Goal: Register for event/course

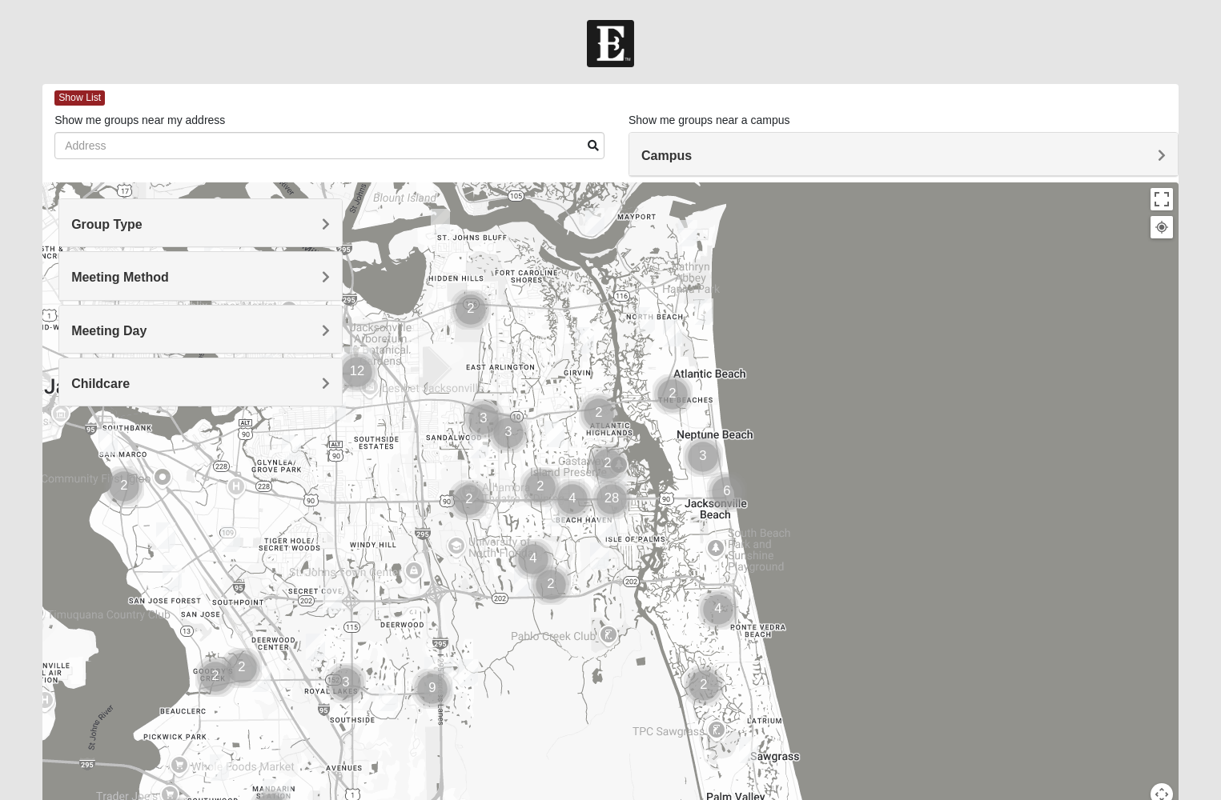
click at [142, 224] on span "Group Type" at bounding box center [106, 225] width 71 height 14
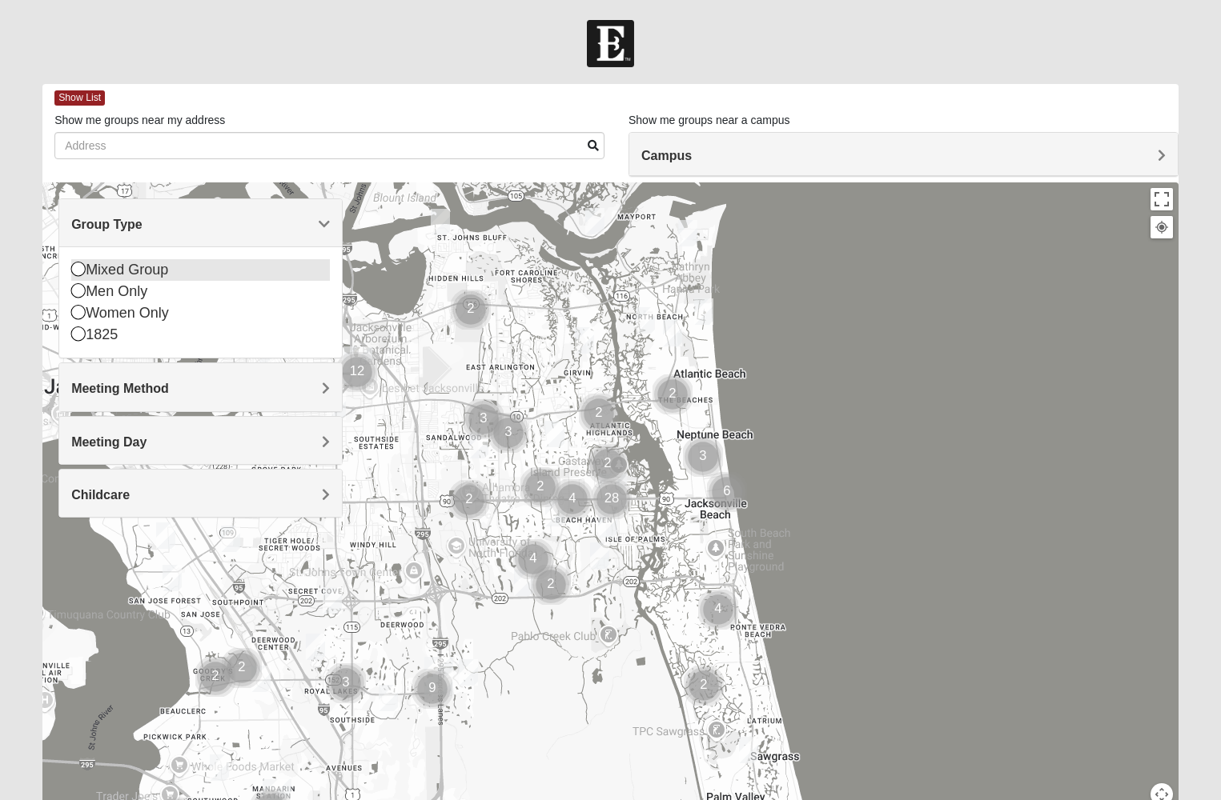
click at [75, 269] on icon at bounding box center [78, 269] width 14 height 14
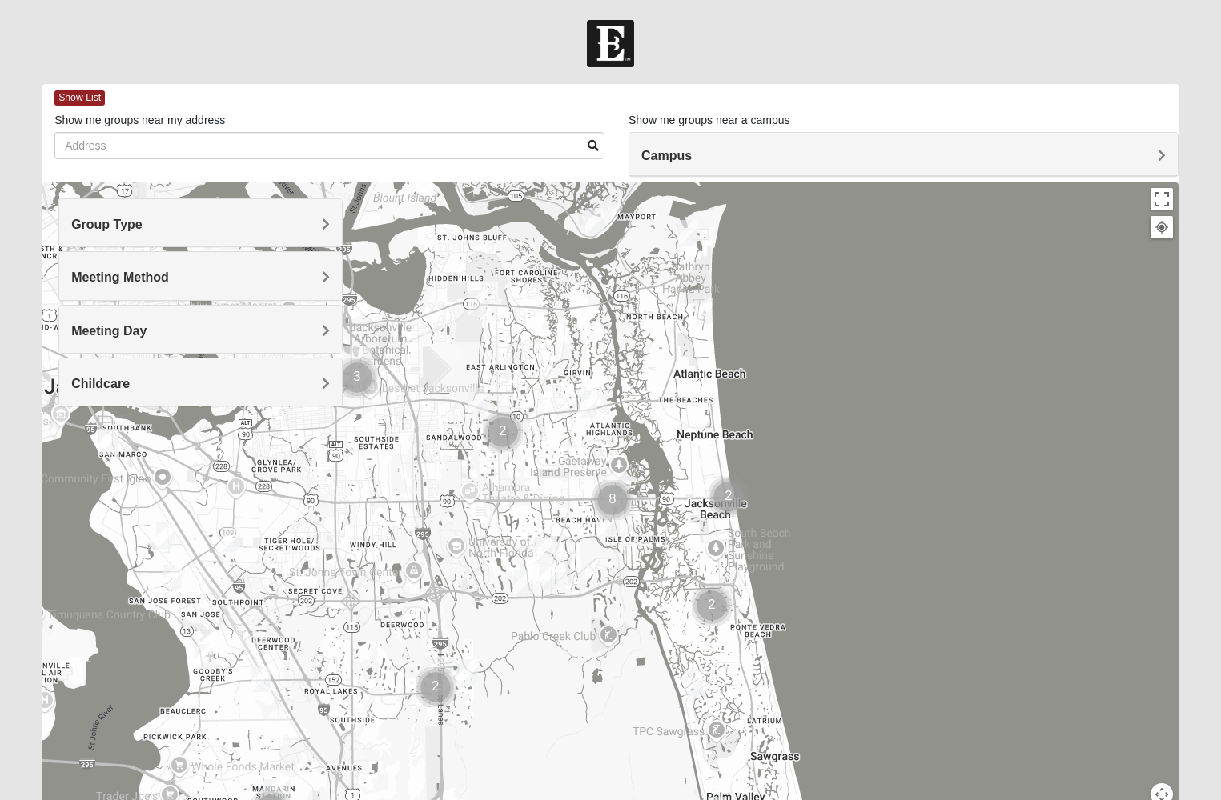
click at [169, 278] on span "Meeting Method" at bounding box center [120, 278] width 98 height 14
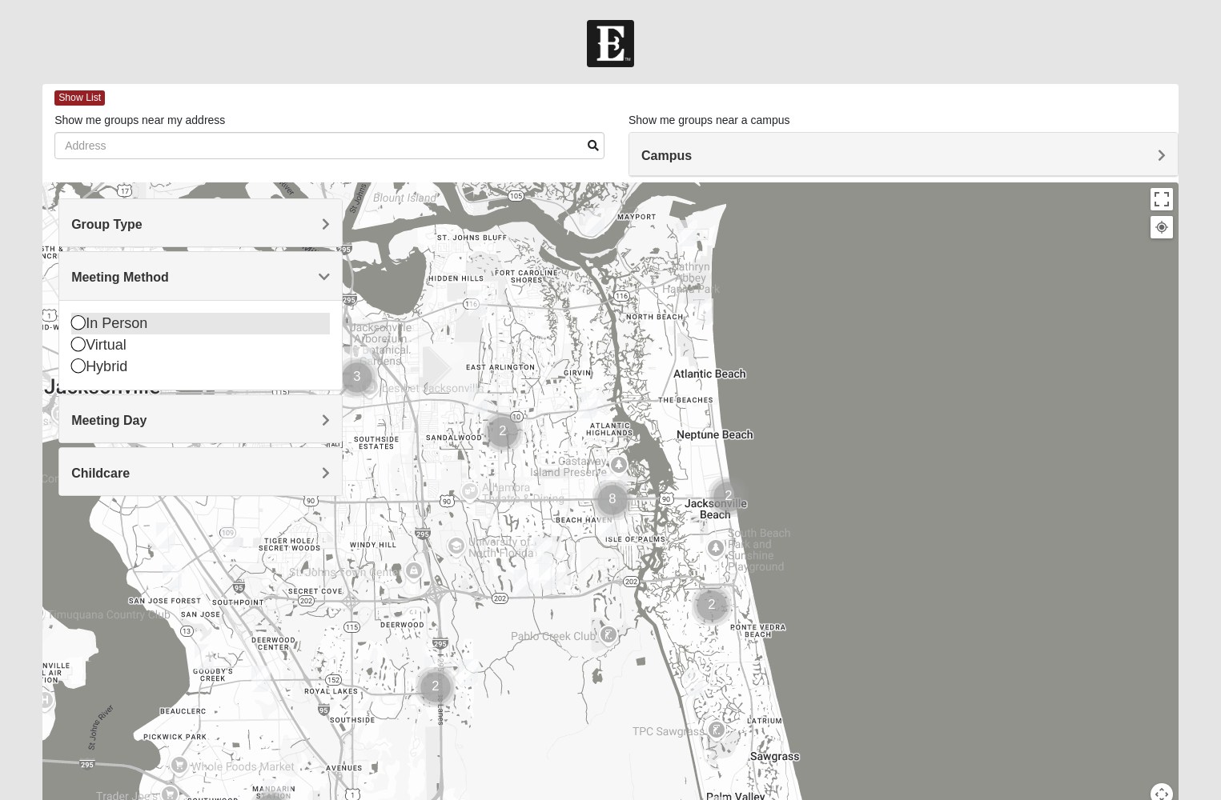
click at [78, 325] on icon at bounding box center [78, 322] width 14 height 14
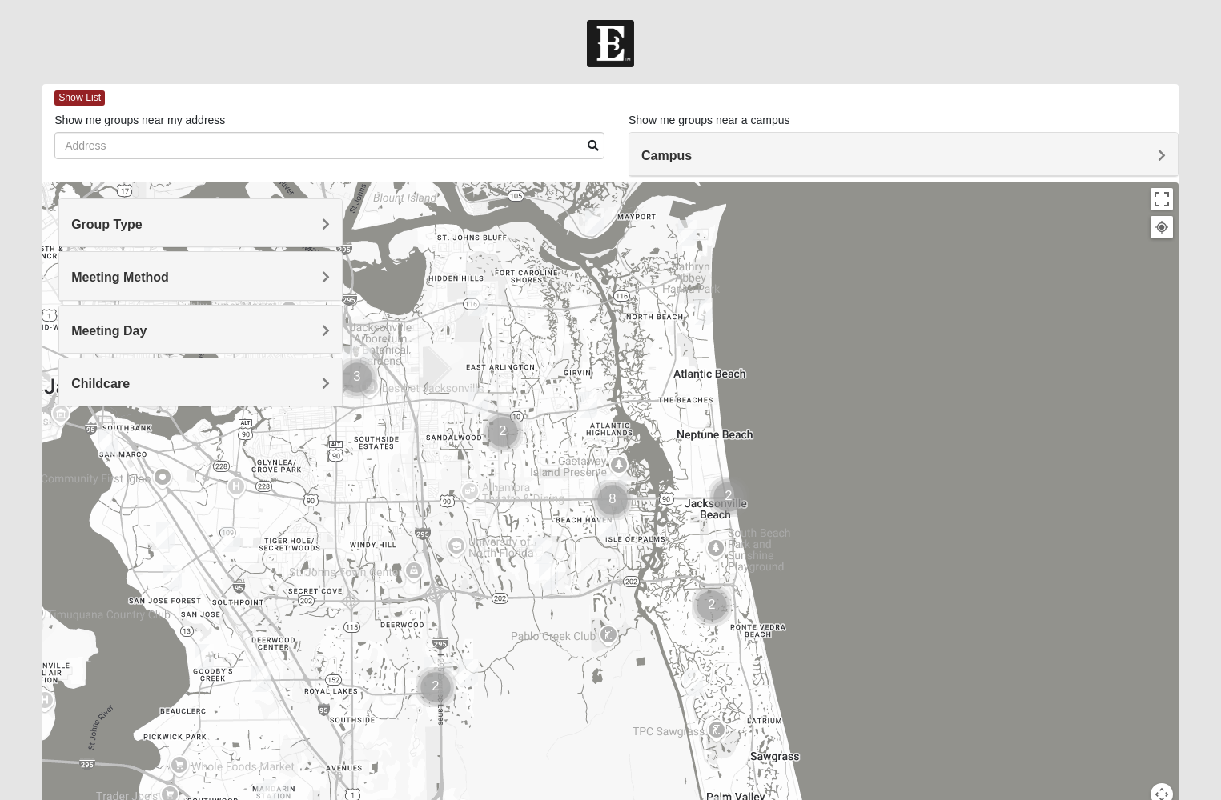
click at [319, 327] on h4 "Meeting Day" at bounding box center [200, 330] width 259 height 15
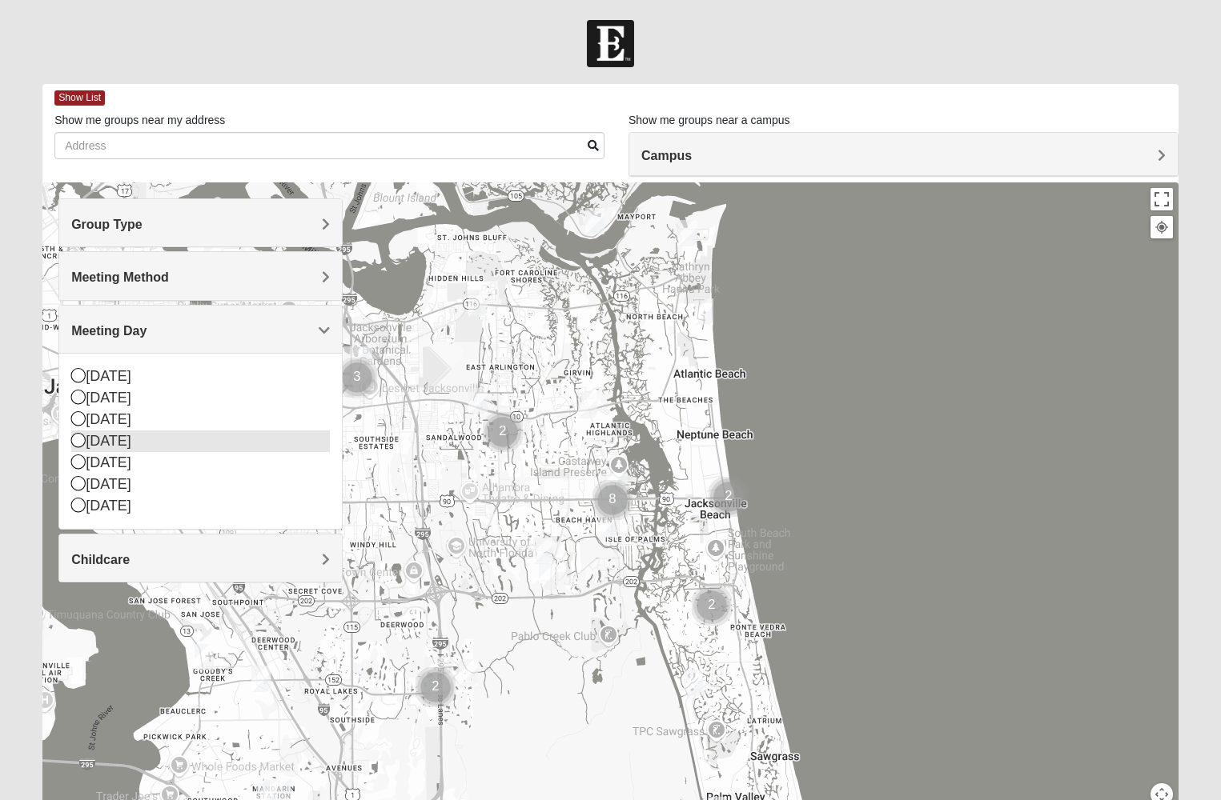
click at [78, 440] on icon at bounding box center [78, 440] width 14 height 14
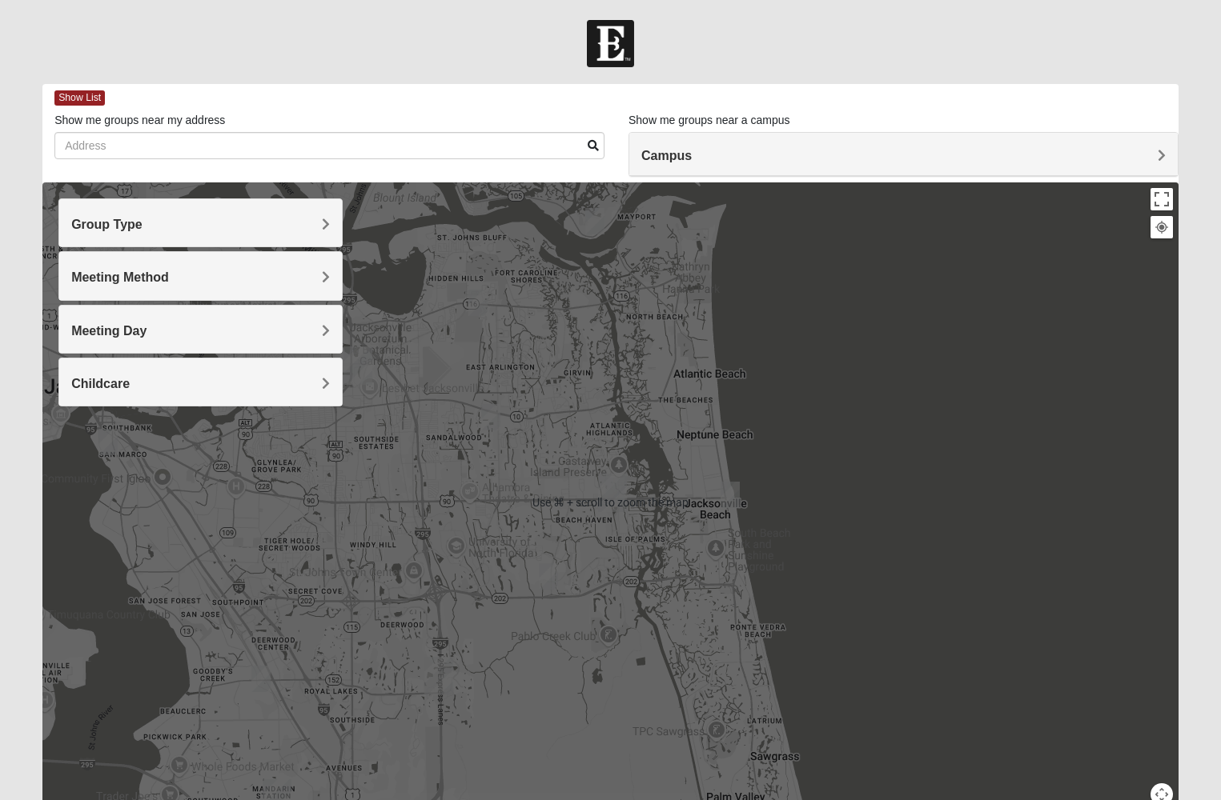
scroll to position [81, 0]
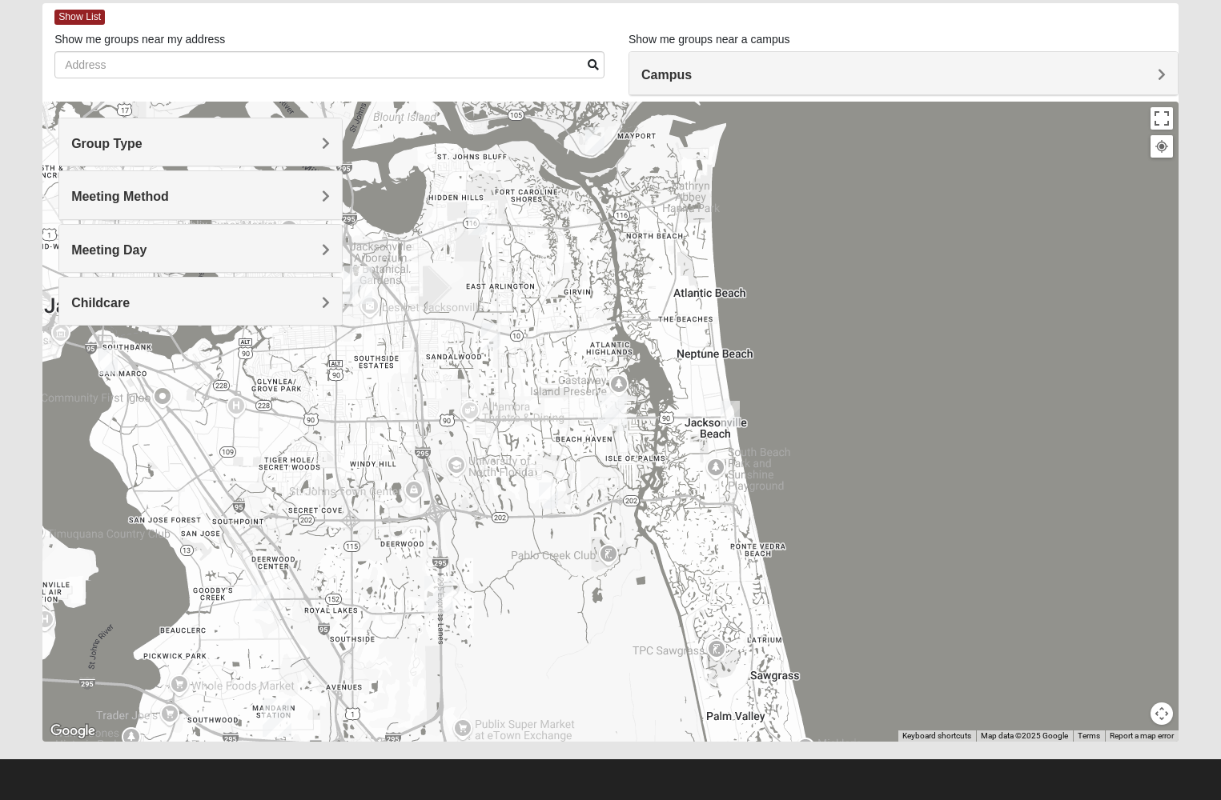
drag, startPoint x: 1162, startPoint y: 714, endPoint x: 1129, endPoint y: 651, distance: 71.6
click at [1129, 651] on div "Use ⌘ + scroll to zoom the map Keyboard shortcuts Map Data Map data ©2025 Googl…" at bounding box center [610, 422] width 1136 height 640
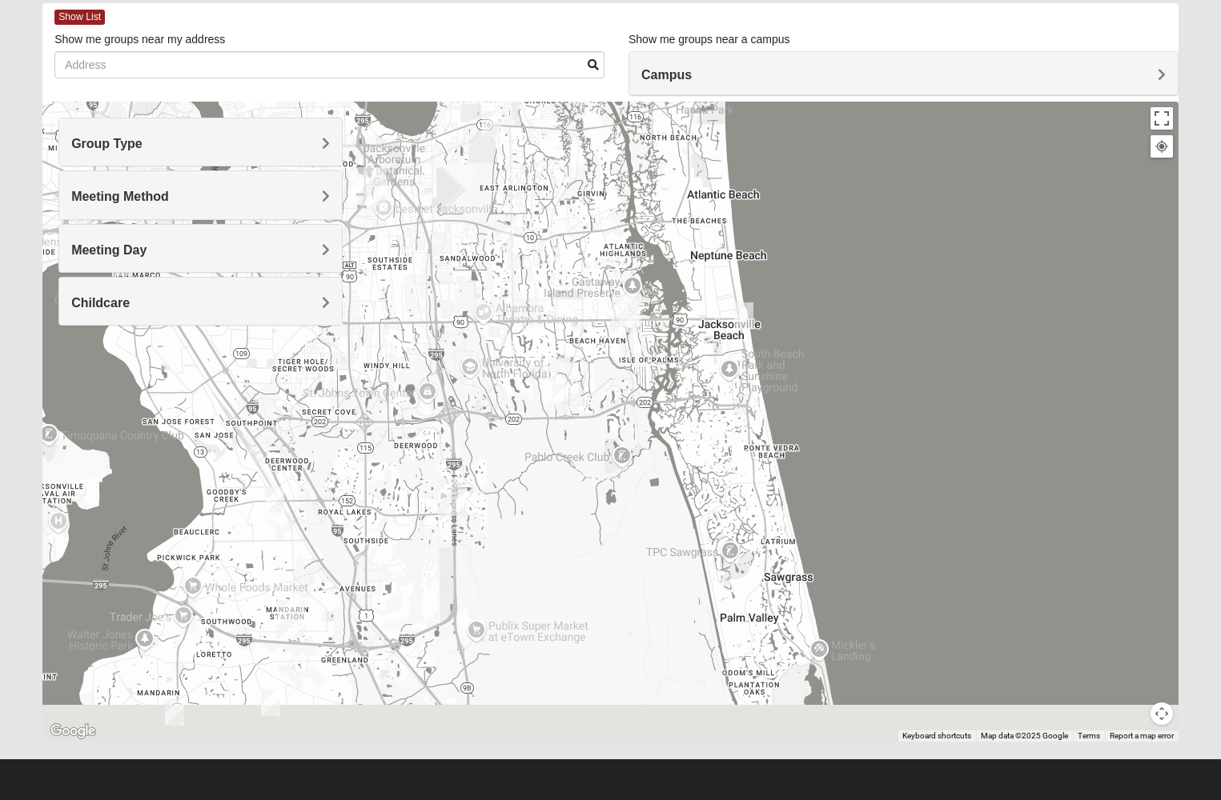
drag, startPoint x: 565, startPoint y: 614, endPoint x: 577, endPoint y: 512, distance: 102.4
click at [577, 512] on div at bounding box center [610, 422] width 1136 height 640
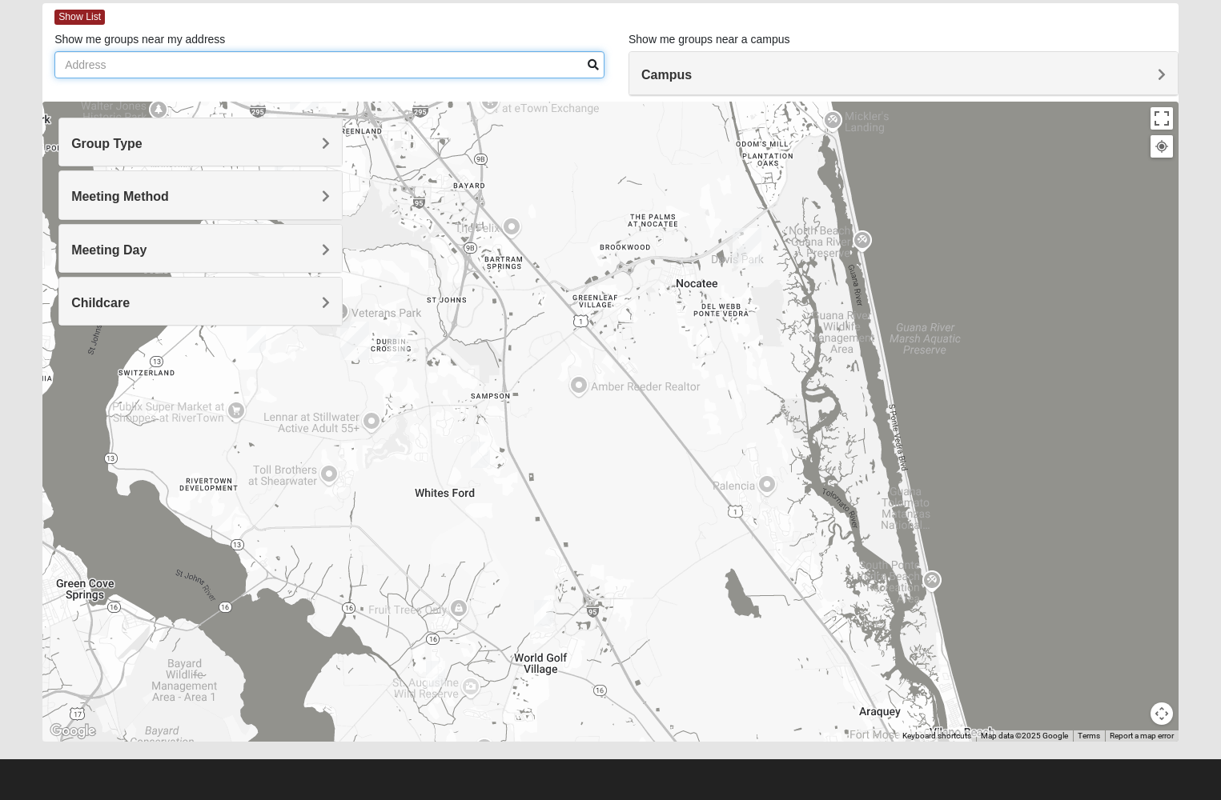
drag, startPoint x: 577, startPoint y: 512, endPoint x: 592, endPoint y: -18, distance: 530.9
click at [592, 0] on html "Hello Kendall My Account Log Out Find A Group Error" at bounding box center [610, 359] width 1221 height 881
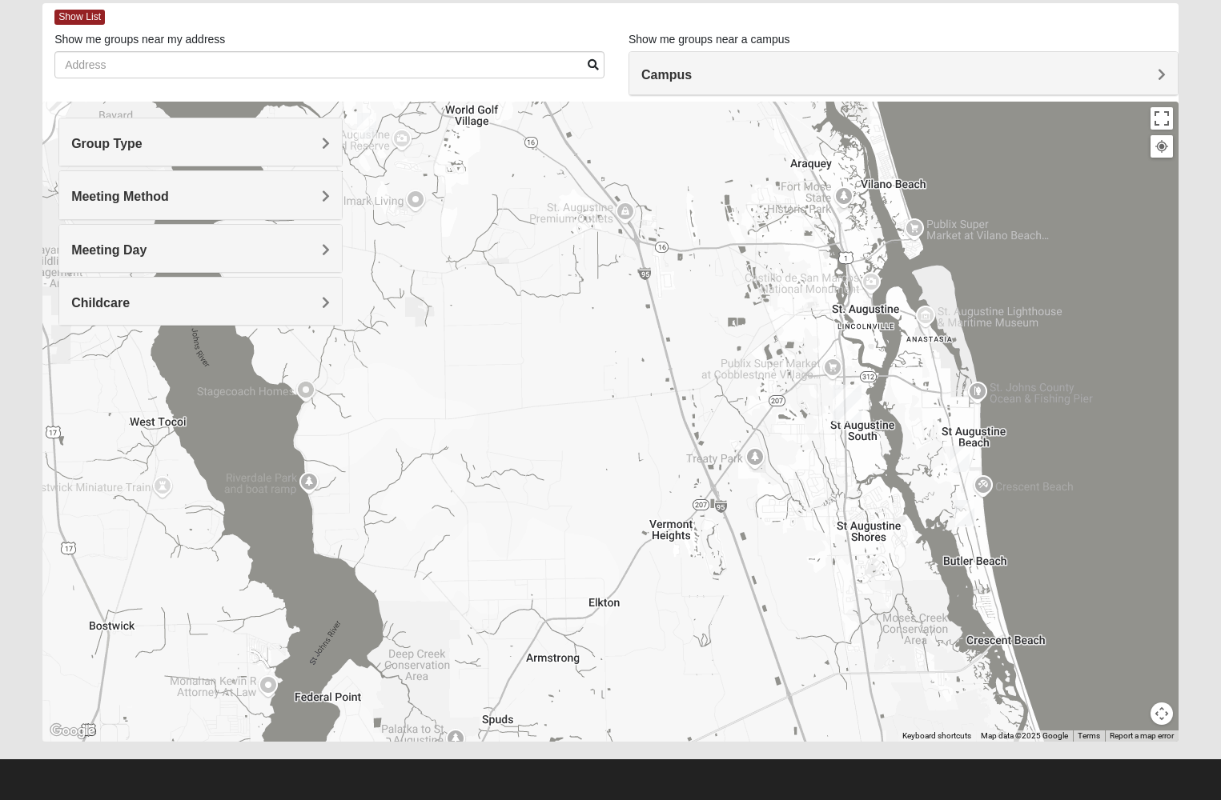
drag, startPoint x: 692, startPoint y: 687, endPoint x: 623, endPoint y: 135, distance: 555.8
click at [623, 135] on div at bounding box center [610, 422] width 1136 height 640
click at [964, 510] on img "Mixed Tant 32080" at bounding box center [964, 512] width 19 height 26
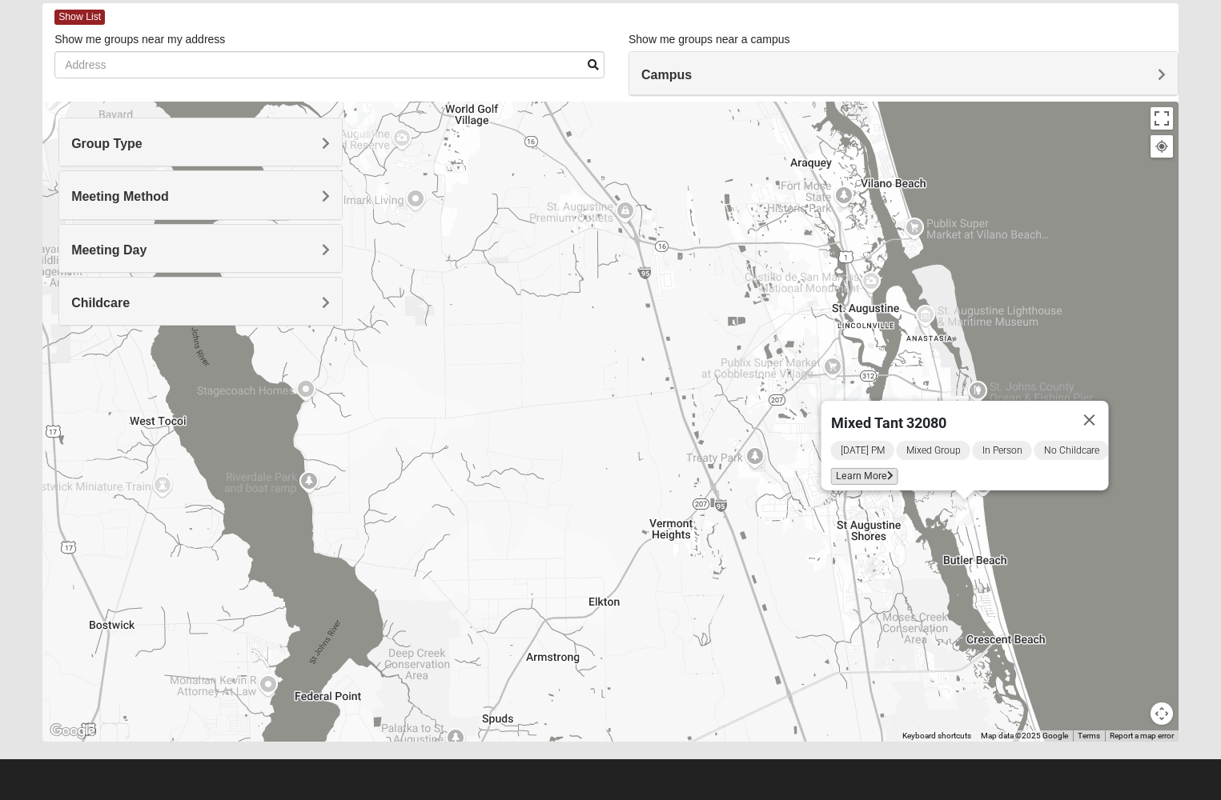
click at [856, 468] on span "Learn More" at bounding box center [863, 476] width 67 height 17
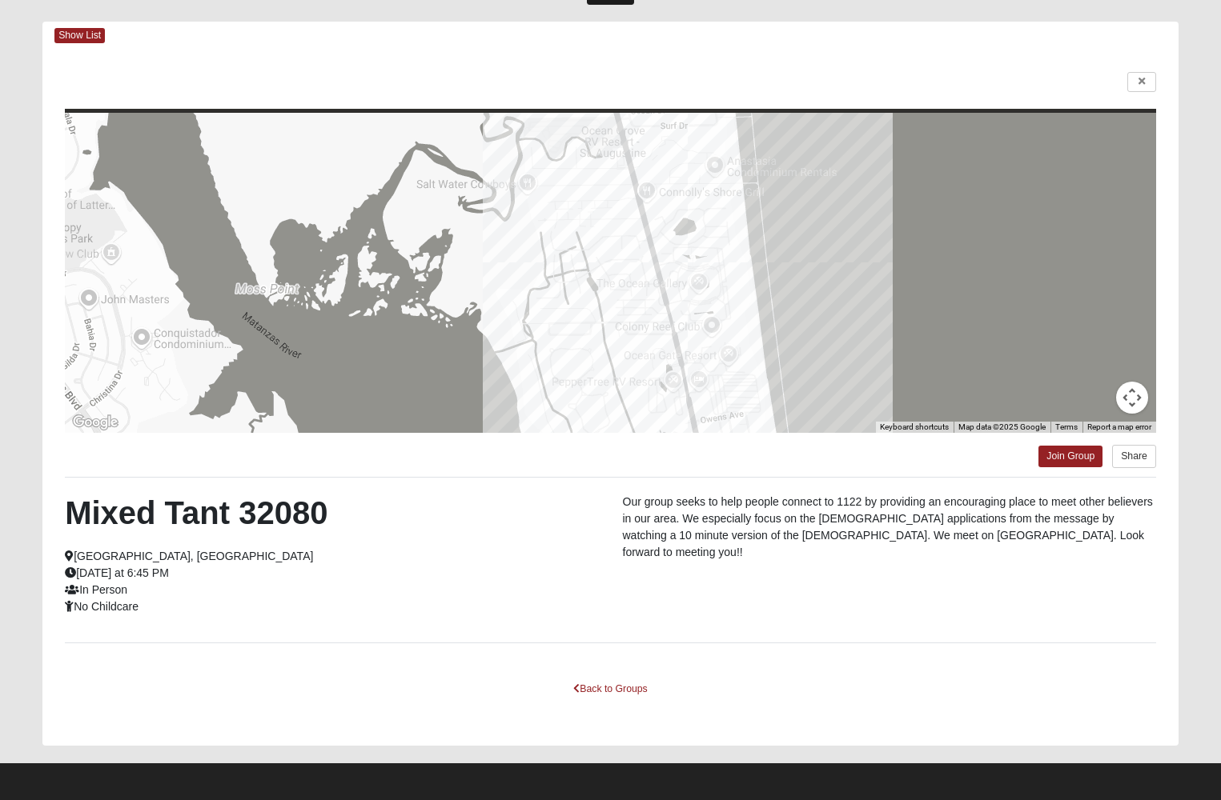
scroll to position [0, 0]
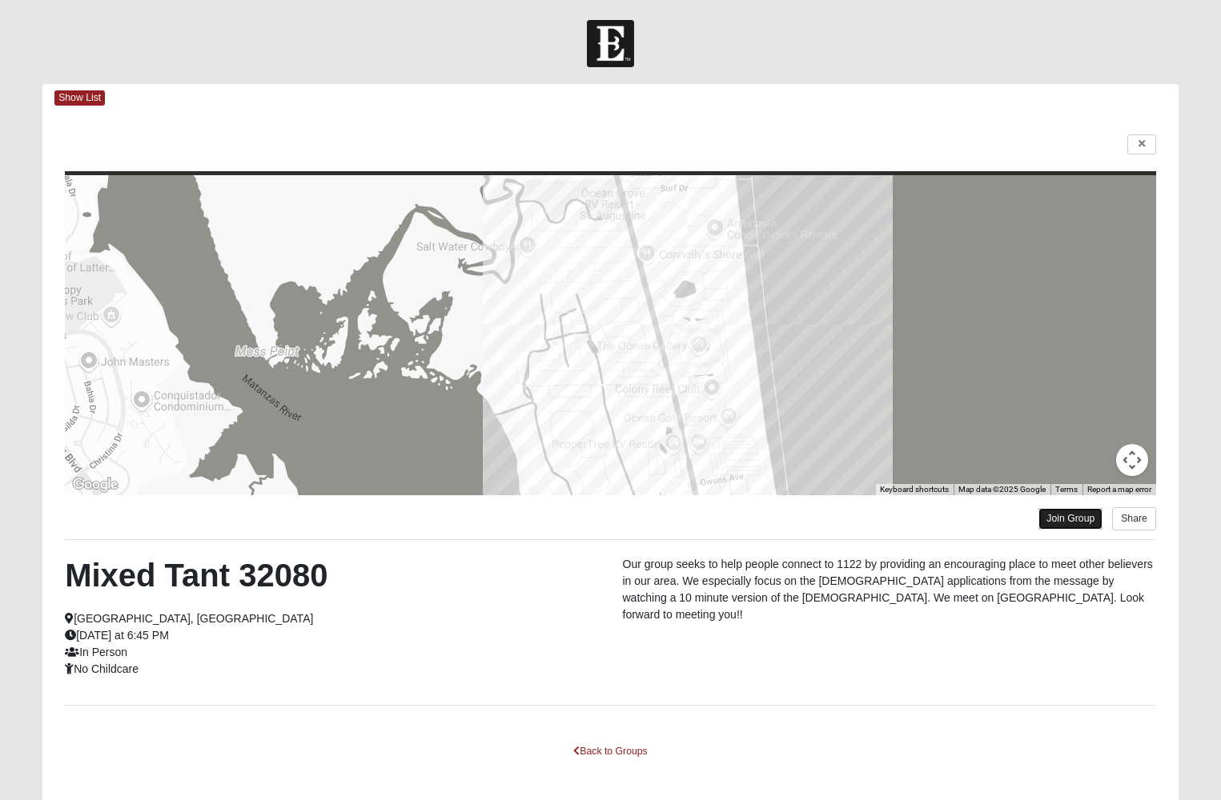
click at [1063, 515] on link "Join Group" at bounding box center [1070, 519] width 64 height 22
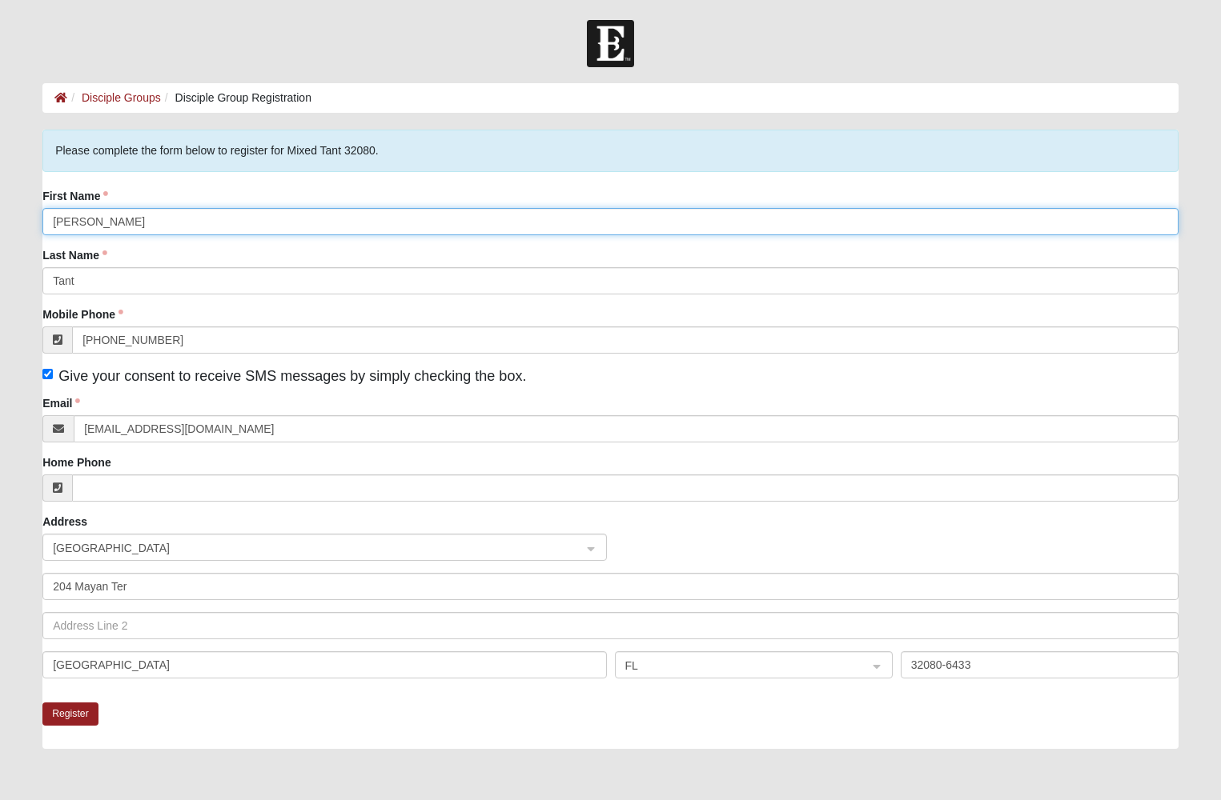
click at [107, 215] on input "[PERSON_NAME]" at bounding box center [610, 221] width 1136 height 27
drag, startPoint x: 107, startPoint y: 215, endPoint x: -5, endPoint y: 220, distance: 112.2
click at [0, 220] on html "Hello Kendall My Account Log Out Disciple Group Registration Disciple Groups Di…" at bounding box center [610, 484] width 1221 height 968
drag, startPoint x: 98, startPoint y: 221, endPoint x: 42, endPoint y: 211, distance: 56.8
click at [42, 210] on input "Kendall" at bounding box center [610, 221] width 1136 height 27
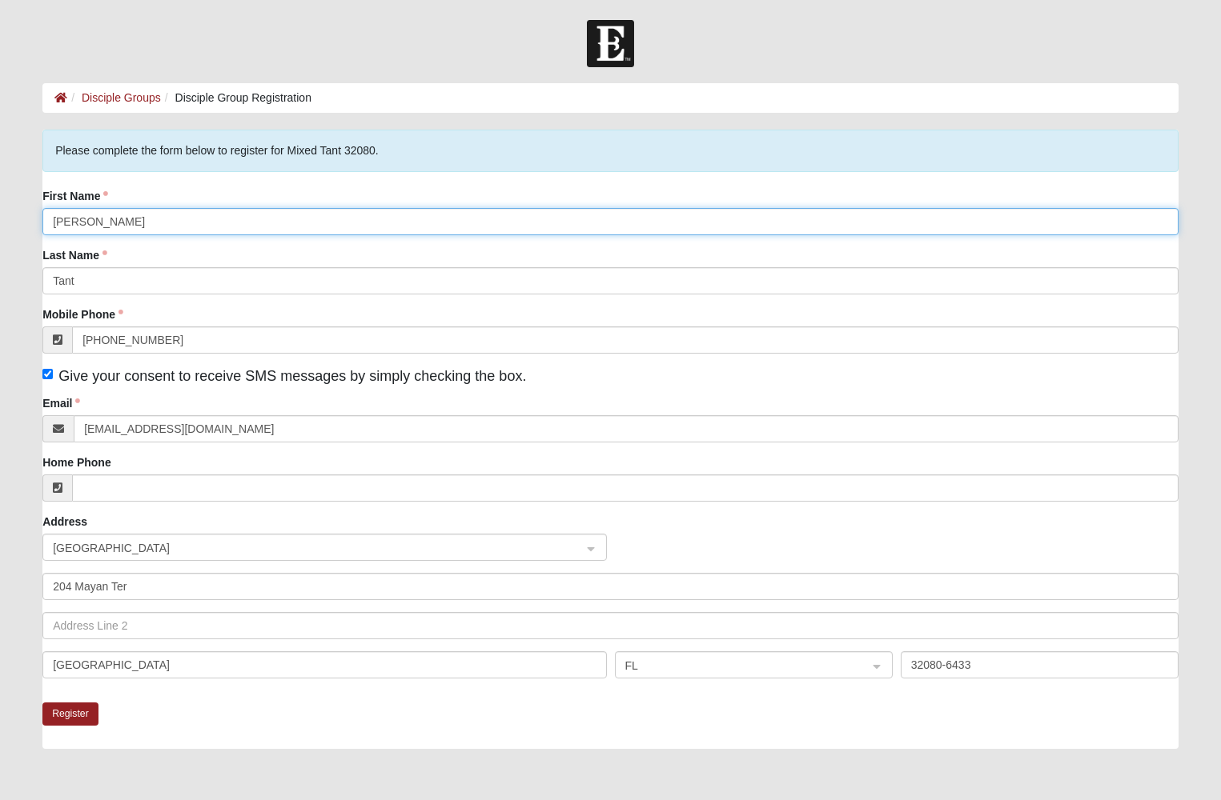
type input "Mike"
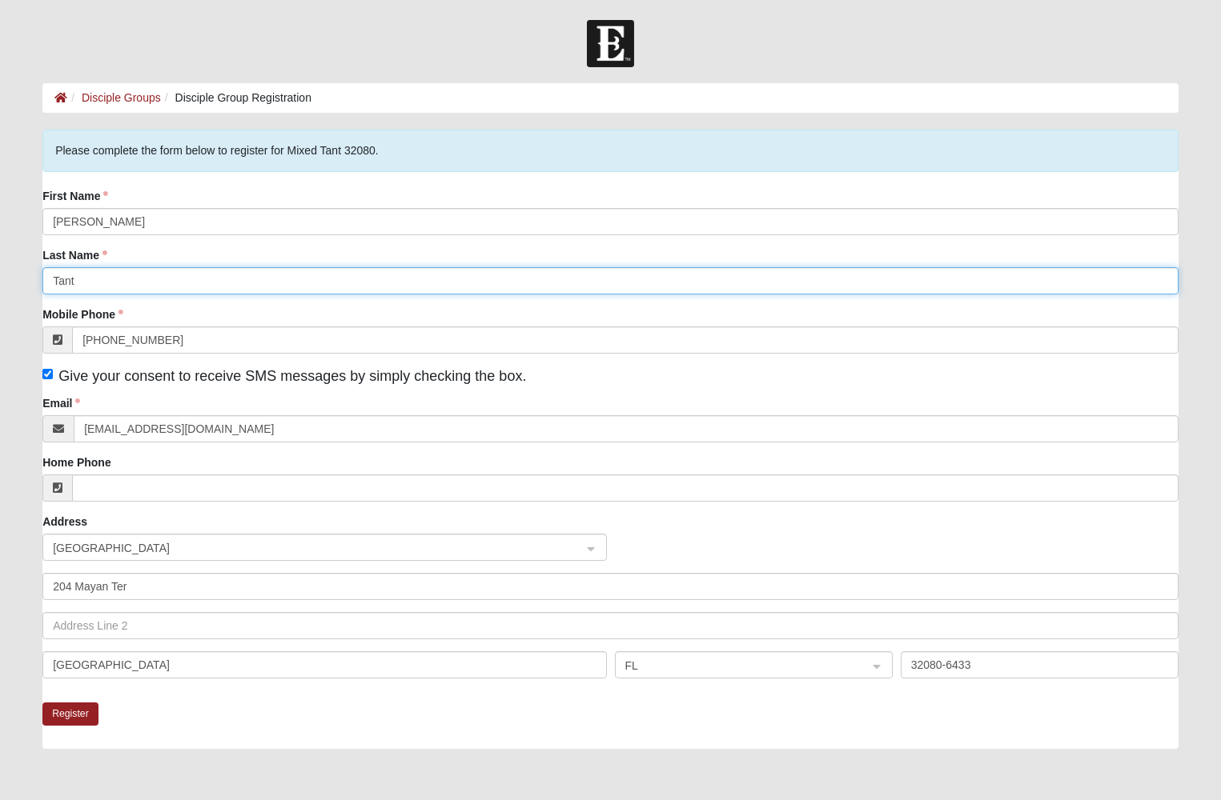
click at [64, 279] on input "Tant" at bounding box center [610, 280] width 1136 height 27
drag, startPoint x: 90, startPoint y: 278, endPoint x: 35, endPoint y: 274, distance: 54.6
click at [35, 274] on div "Please complete the form below to register for Mixed Tant 32080. First Name Mik…" at bounding box center [610, 528] width 1160 height 796
type input "z"
type input "Kearney"
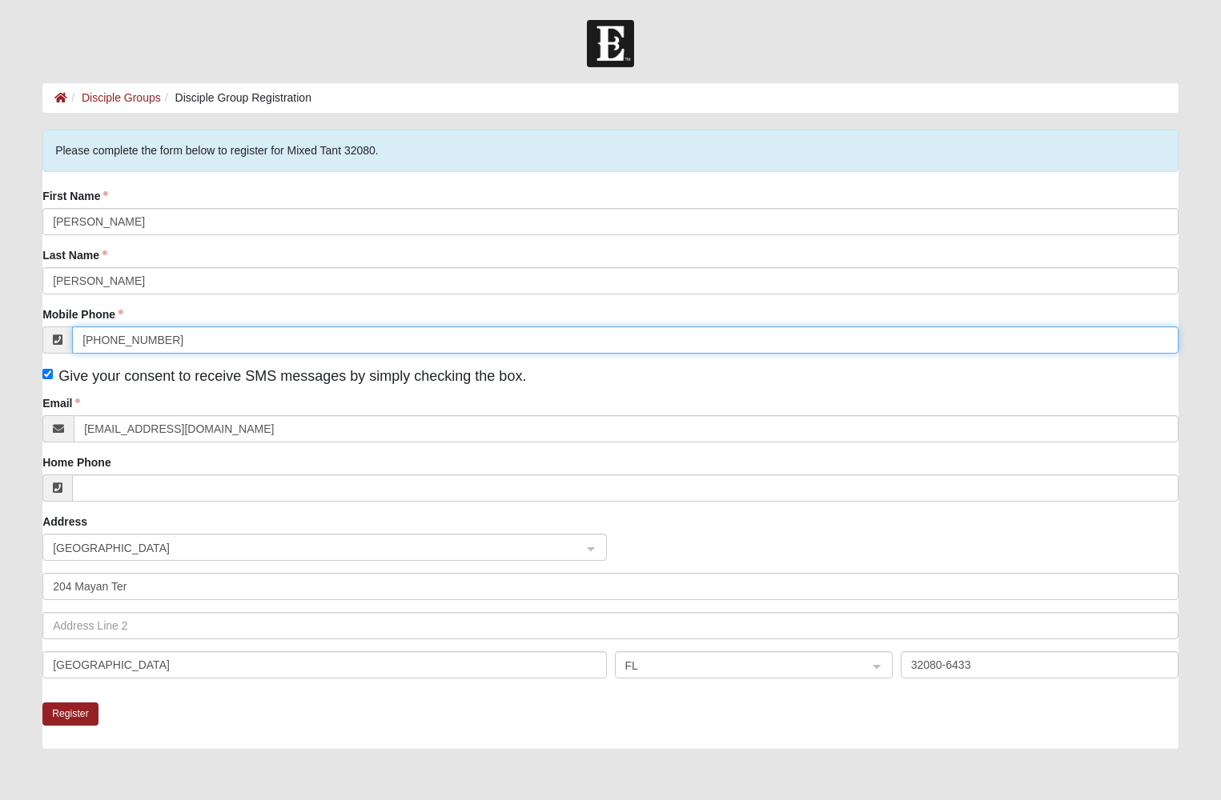
drag, startPoint x: 165, startPoint y: 336, endPoint x: 71, endPoint y: 332, distance: 93.7
click at [71, 332] on div "(410) 212-7935" at bounding box center [610, 340] width 1136 height 27
type input "(904) 377-7185"
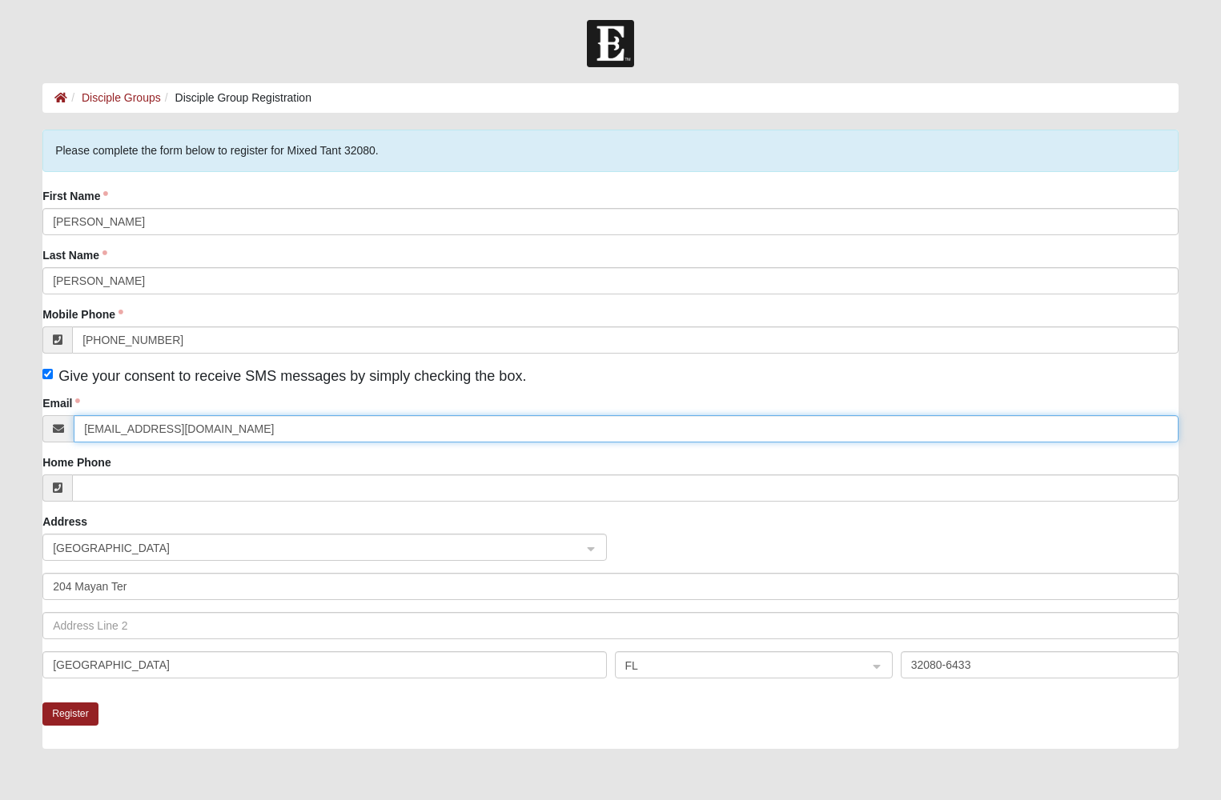
drag, startPoint x: 215, startPoint y: 432, endPoint x: 121, endPoint y: 415, distance: 95.1
click at [121, 415] on input "ktant@idatamedical.com" at bounding box center [626, 428] width 1105 height 27
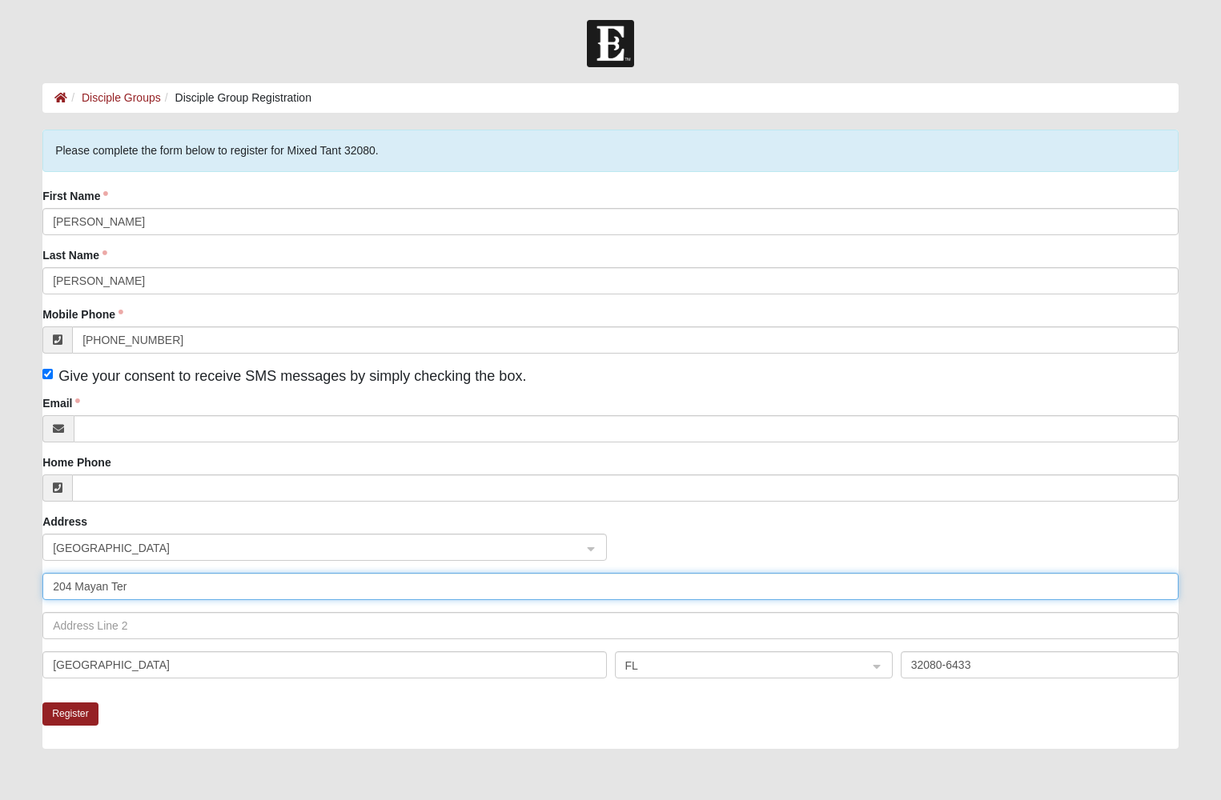
drag, startPoint x: 152, startPoint y: 590, endPoint x: 18, endPoint y: 586, distance: 133.7
click at [18, 586] on form "Hello Kendall My Account Log Out Disciple Group Registration Disciple Groups Di…" at bounding box center [610, 494] width 1221 height 948
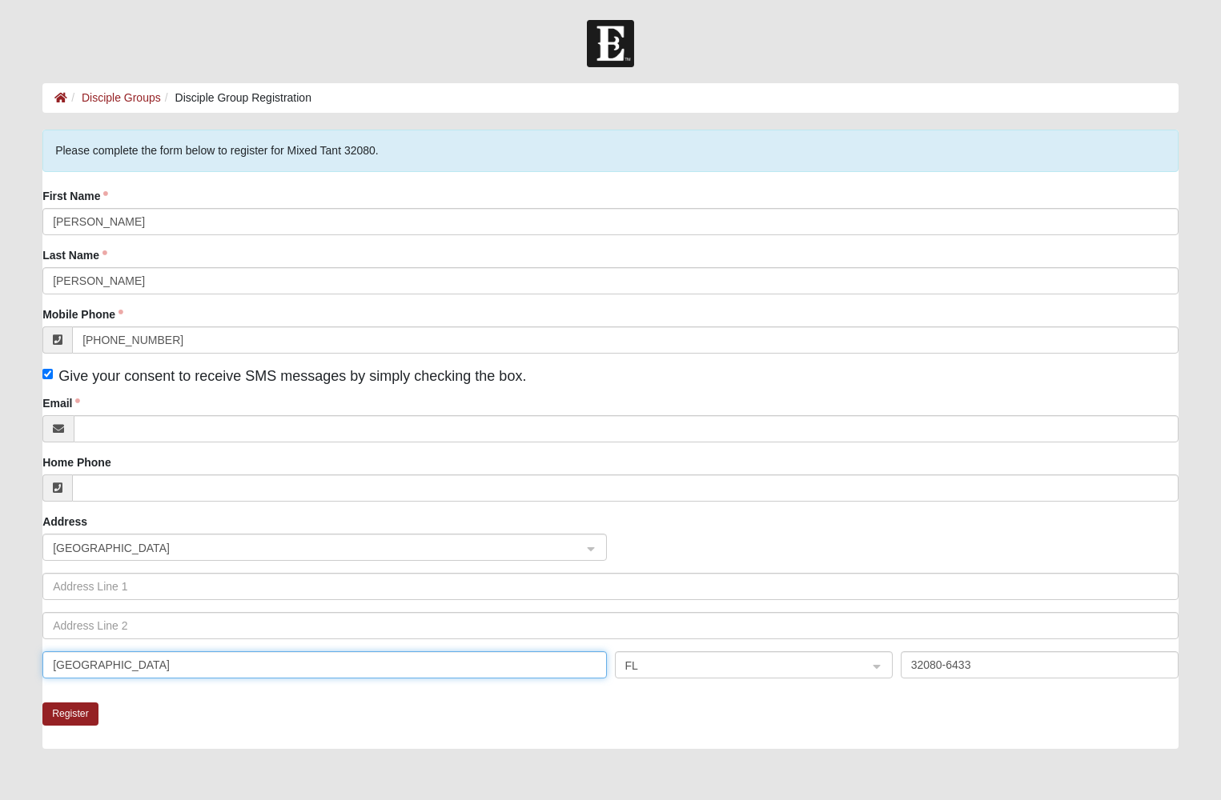
drag, startPoint x: 127, startPoint y: 664, endPoint x: 26, endPoint y: 664, distance: 100.9
click at [26, 664] on form "Hello Kendall My Account Log Out Disciple Group Registration Disciple Groups Di…" at bounding box center [610, 494] width 1221 height 948
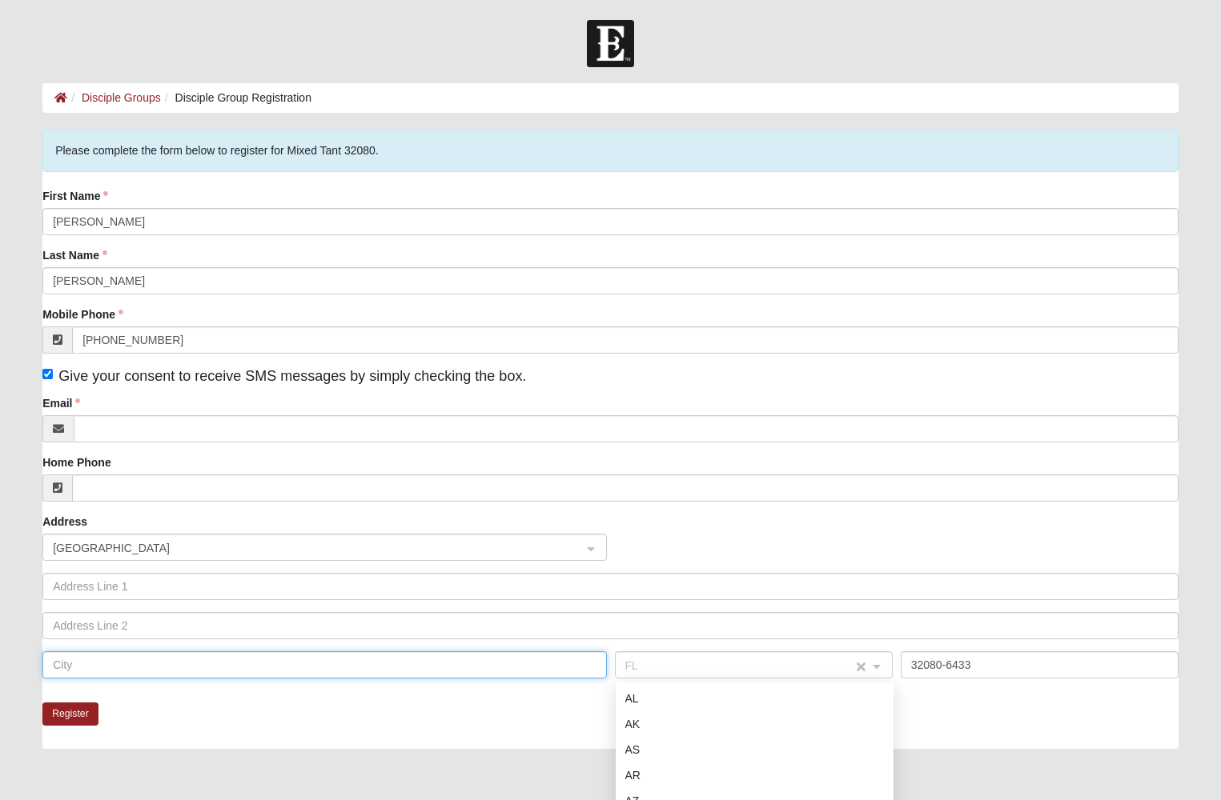
click at [655, 660] on span "FL" at bounding box center [739, 666] width 228 height 18
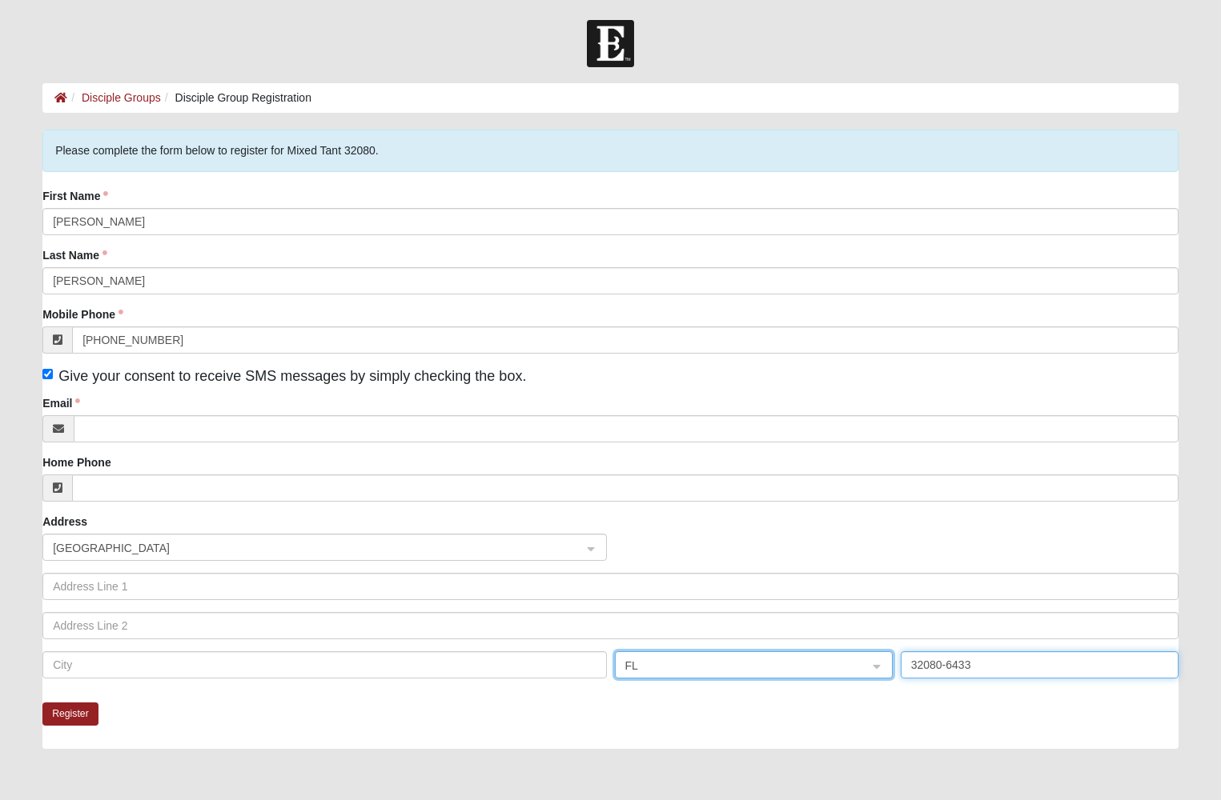
click at [999, 664] on input "32080-6433" at bounding box center [1039, 665] width 278 height 27
drag, startPoint x: 998, startPoint y: 666, endPoint x: 898, endPoint y: 664, distance: 100.1
click at [900, 662] on input "32080-6433" at bounding box center [1039, 665] width 278 height 27
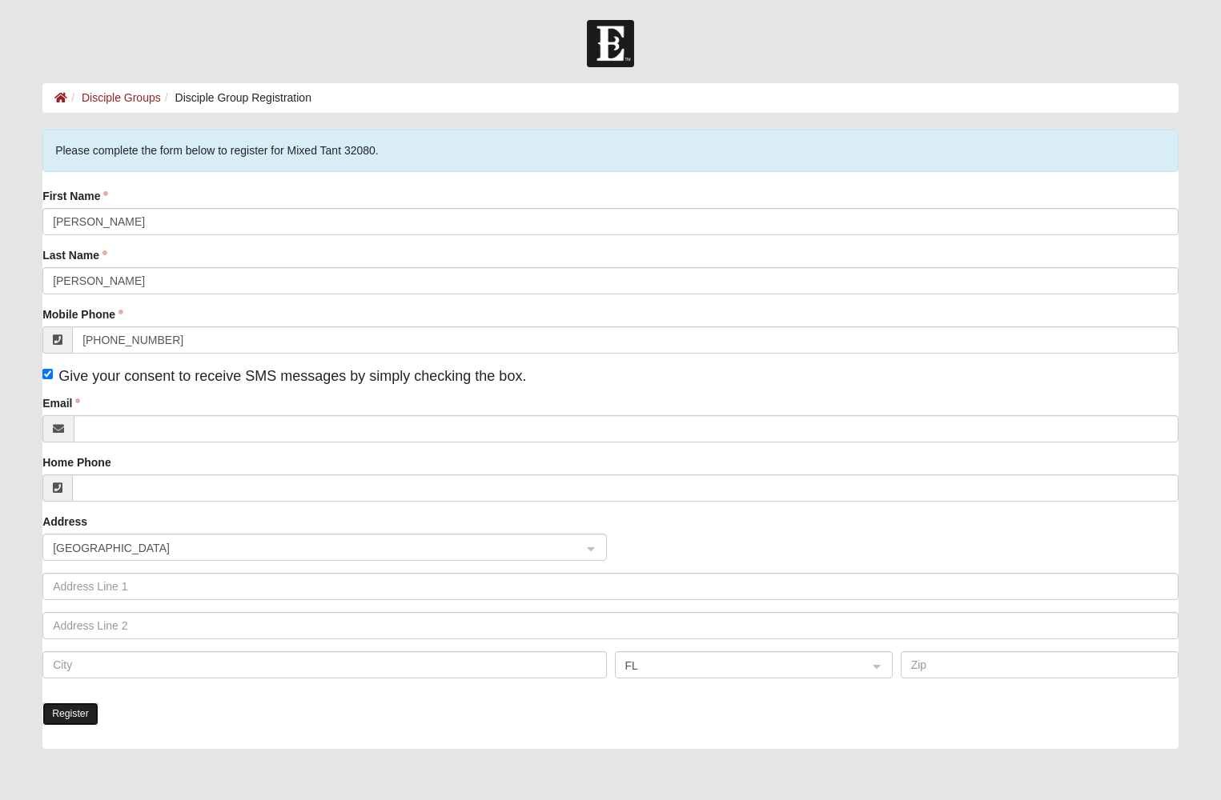
click at [66, 716] on button "Register" at bounding box center [70, 714] width 56 height 23
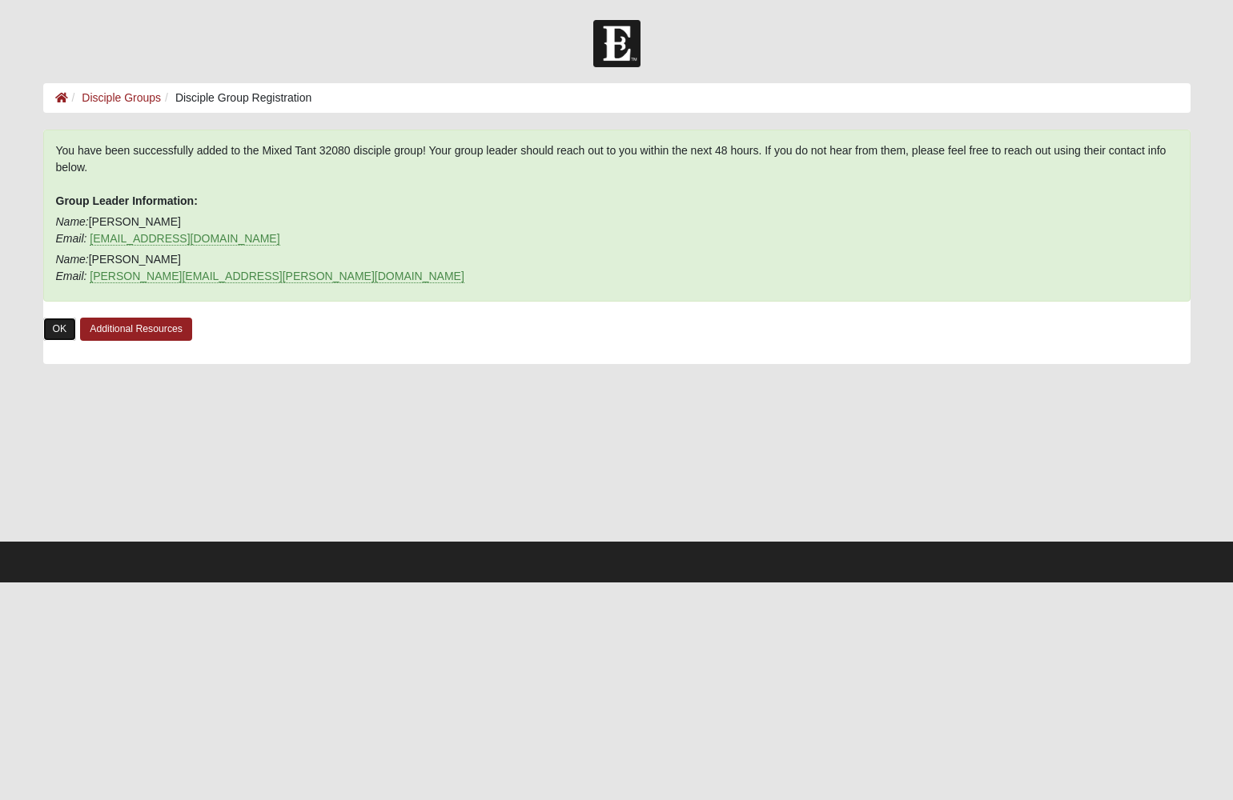
click at [56, 329] on link "OK" at bounding box center [60, 329] width 34 height 23
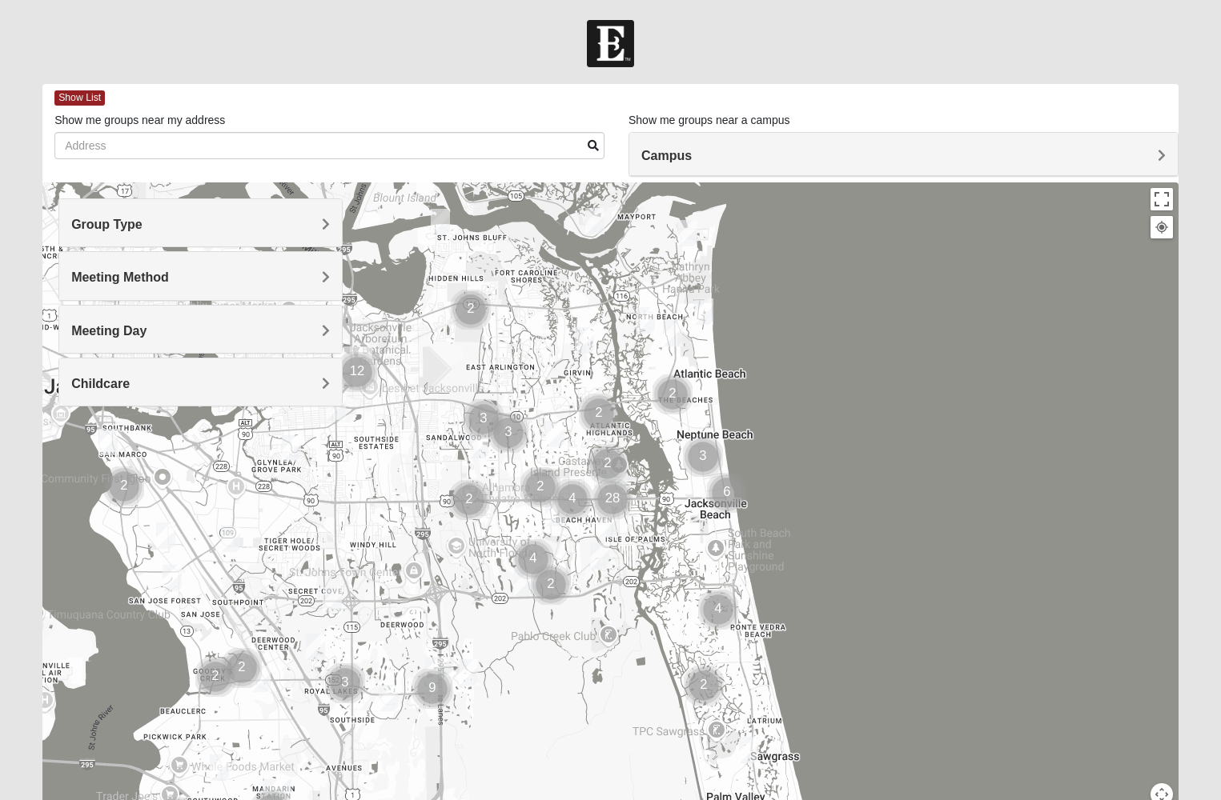
click at [142, 223] on span "Group Type" at bounding box center [106, 225] width 71 height 14
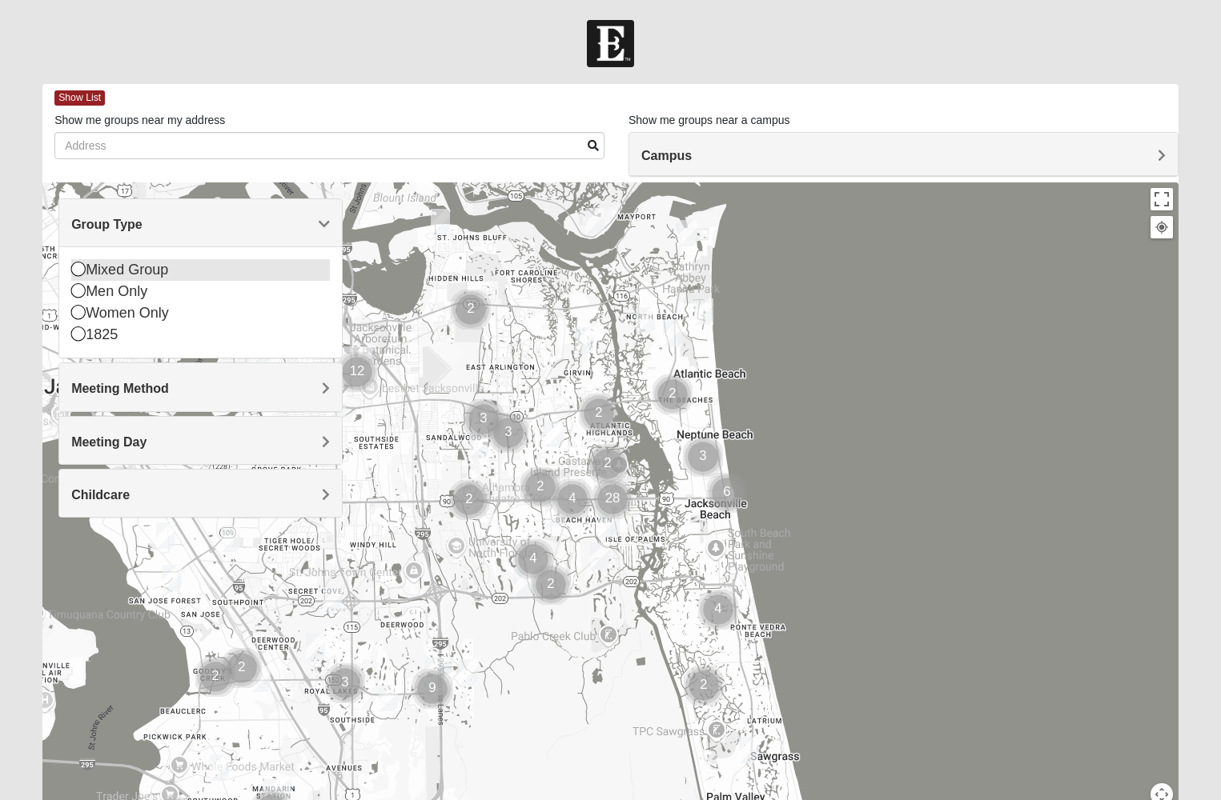
click at [78, 268] on icon at bounding box center [78, 269] width 14 height 14
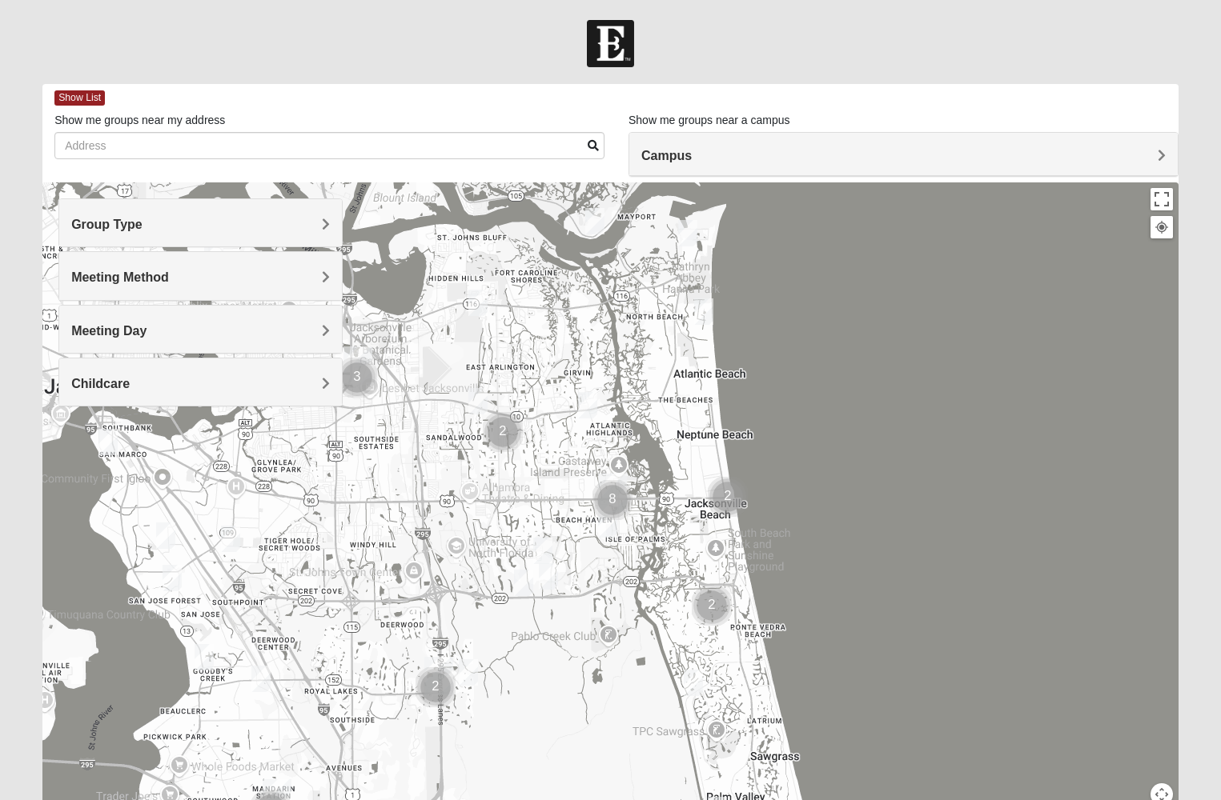
click at [169, 276] on span "Meeting Method" at bounding box center [120, 278] width 98 height 14
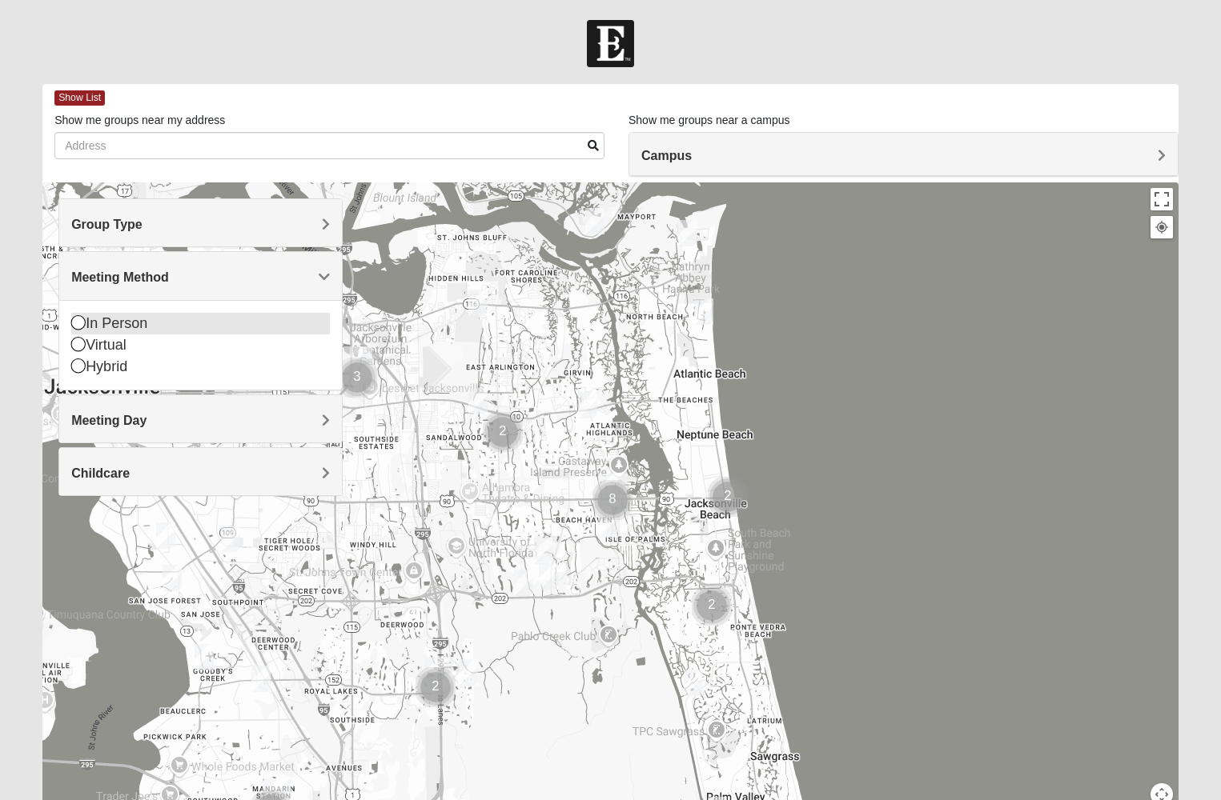
click at [78, 324] on icon at bounding box center [78, 322] width 14 height 14
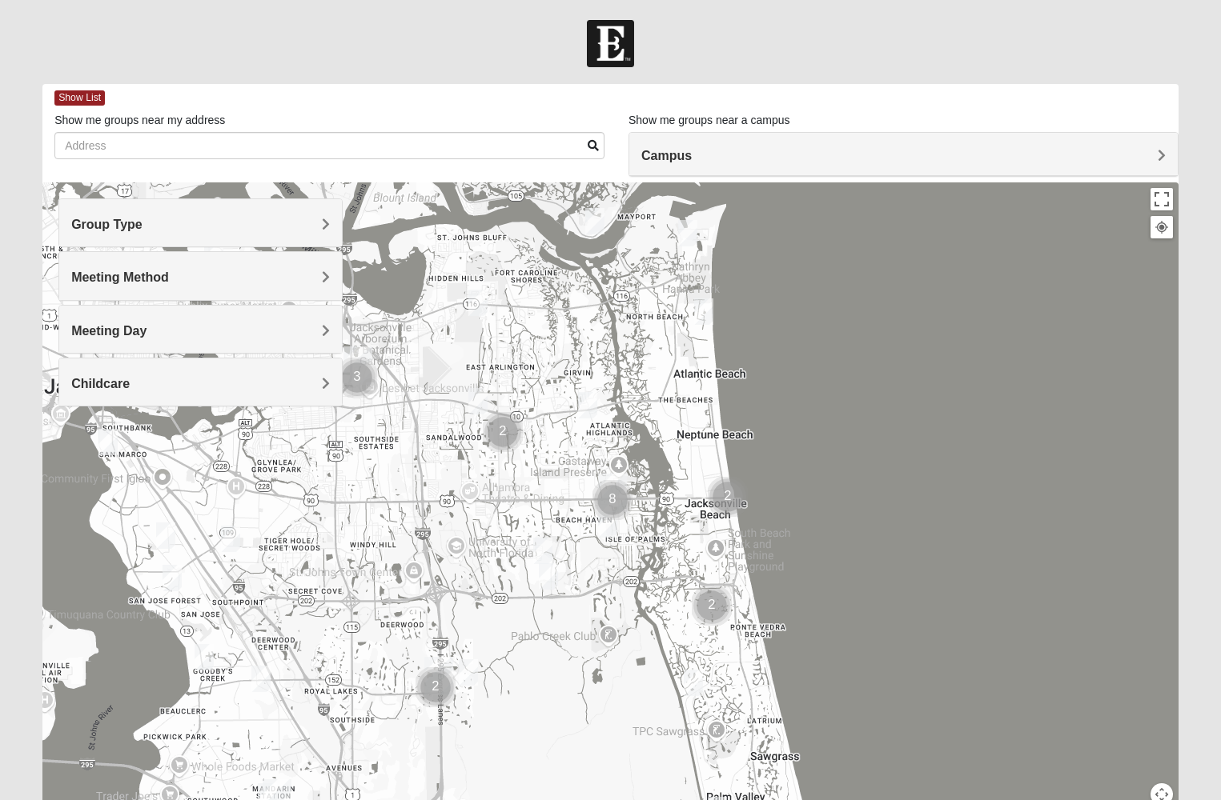
click at [146, 327] on span "Meeting Day" at bounding box center [108, 331] width 75 height 14
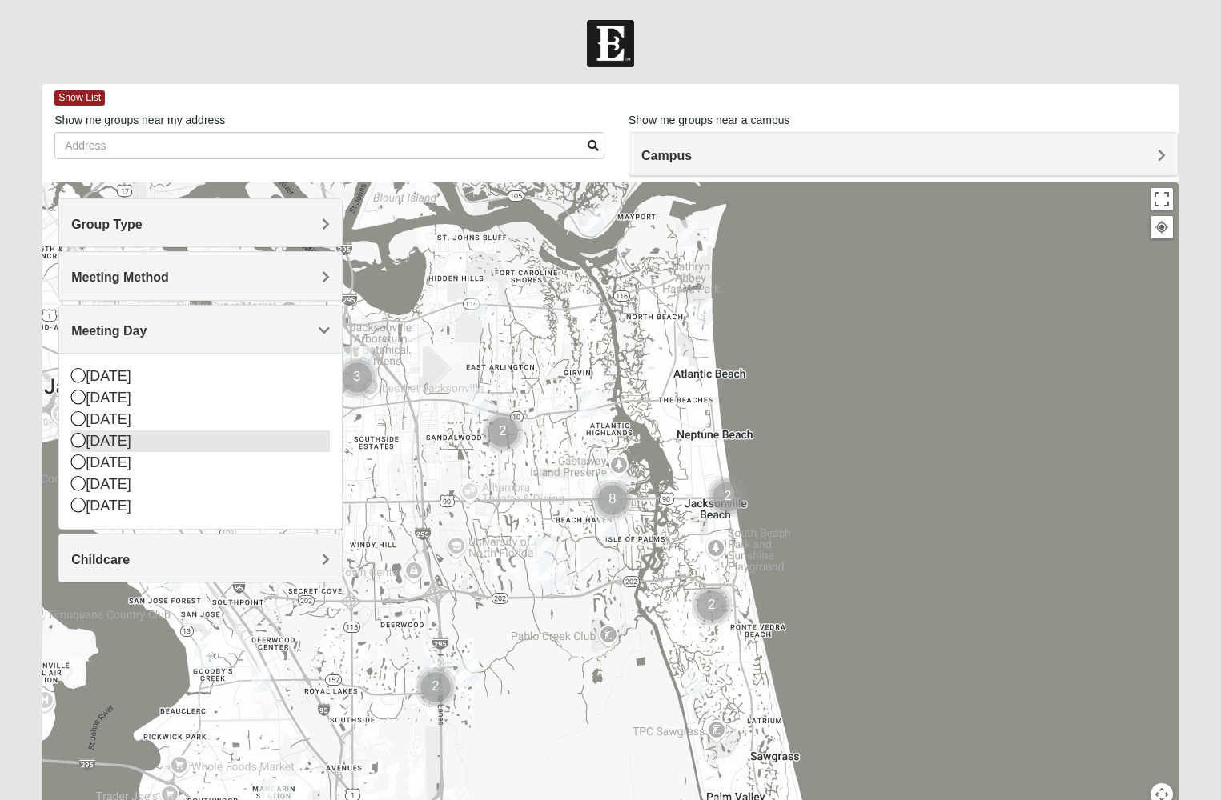
click at [78, 441] on icon at bounding box center [78, 440] width 14 height 14
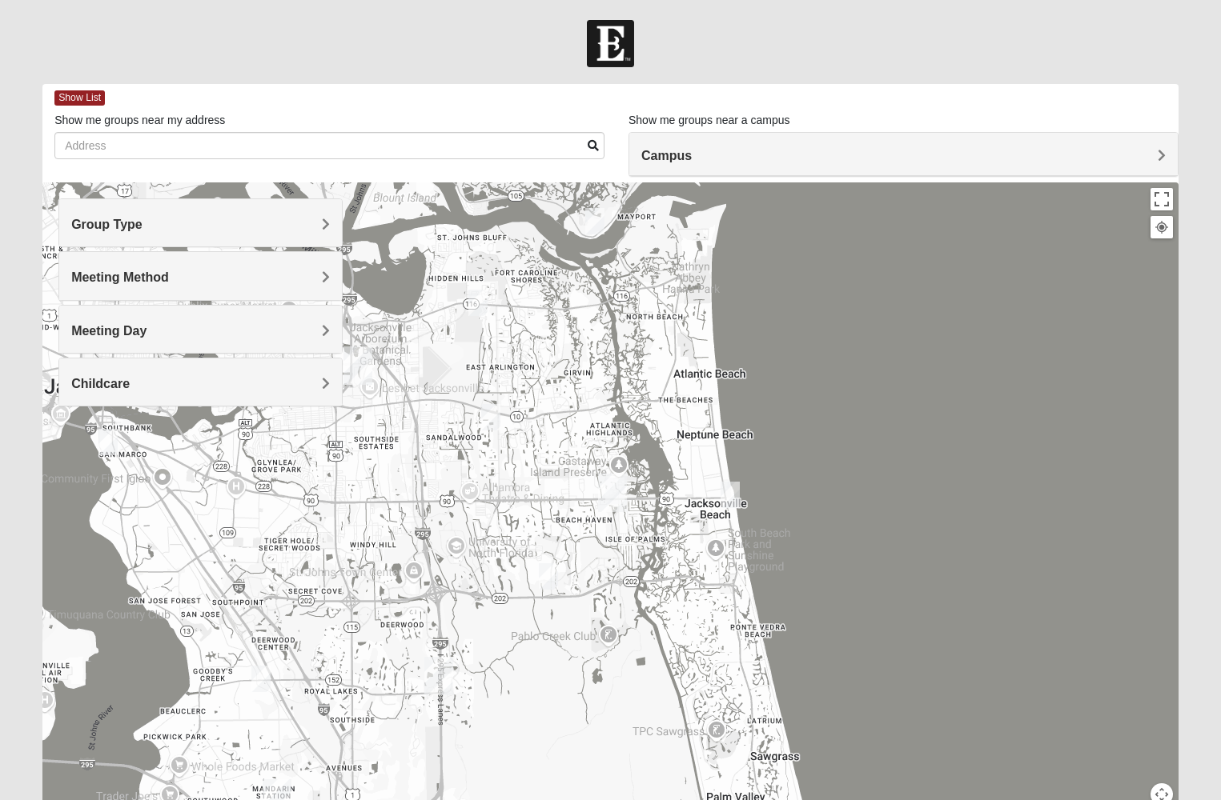
click at [130, 382] on span "Childcare" at bounding box center [100, 384] width 58 height 14
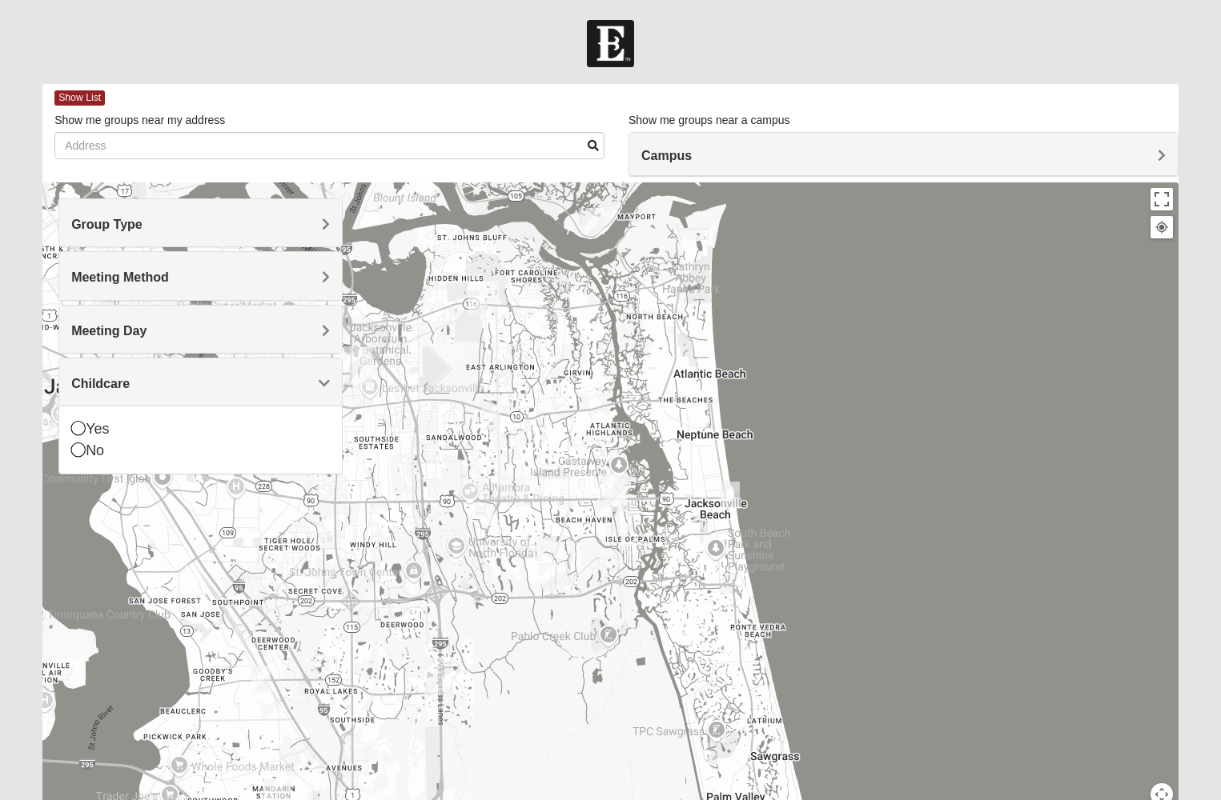
click at [82, 453] on icon at bounding box center [78, 450] width 14 height 14
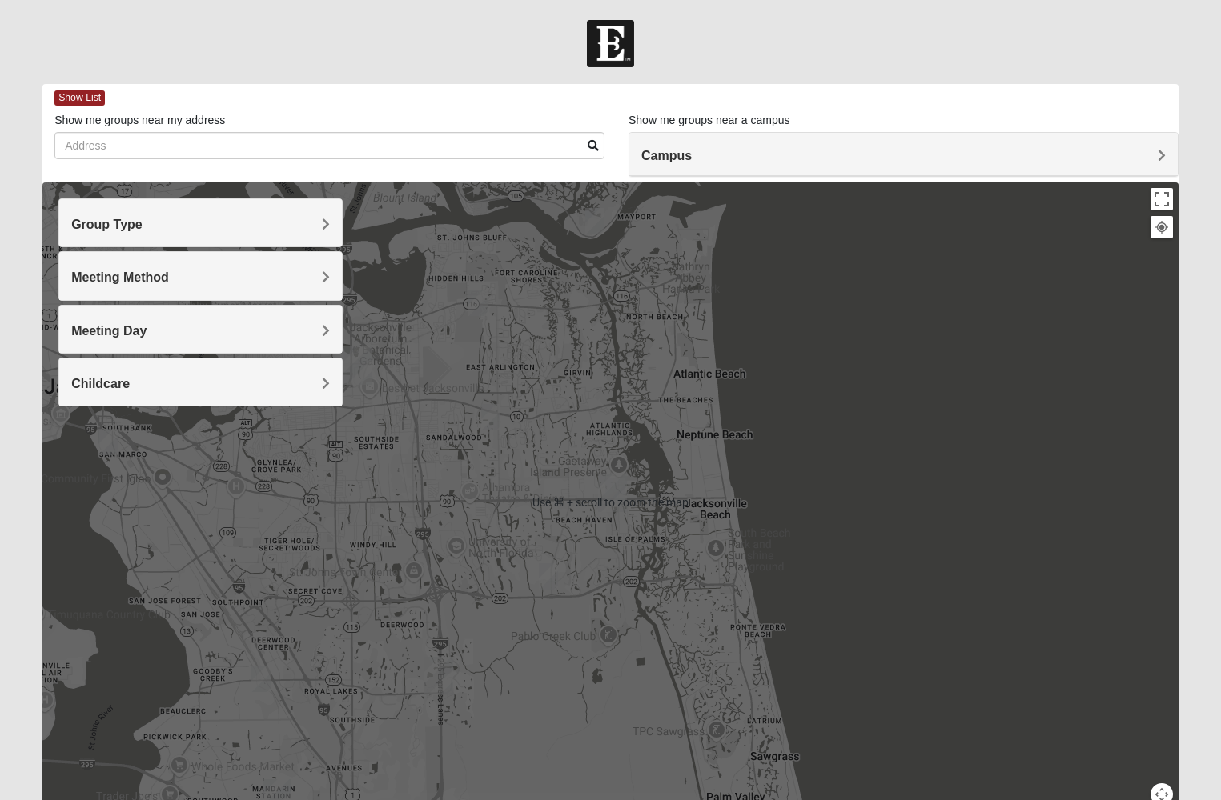
scroll to position [81, 0]
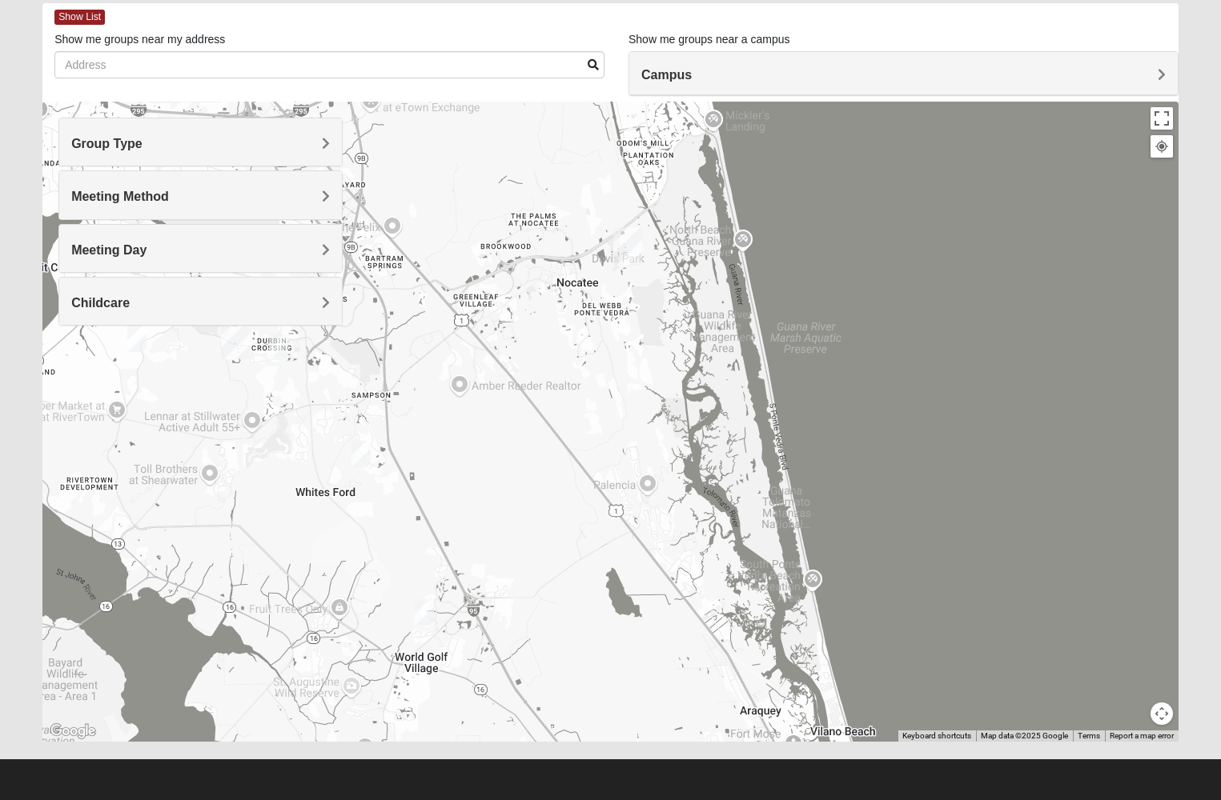
drag, startPoint x: 670, startPoint y: 612, endPoint x: 576, endPoint y: -18, distance: 636.8
click at [576, 0] on html "Hello Kendall My Account Log Out Find A Group Error" at bounding box center [610, 359] width 1221 height 881
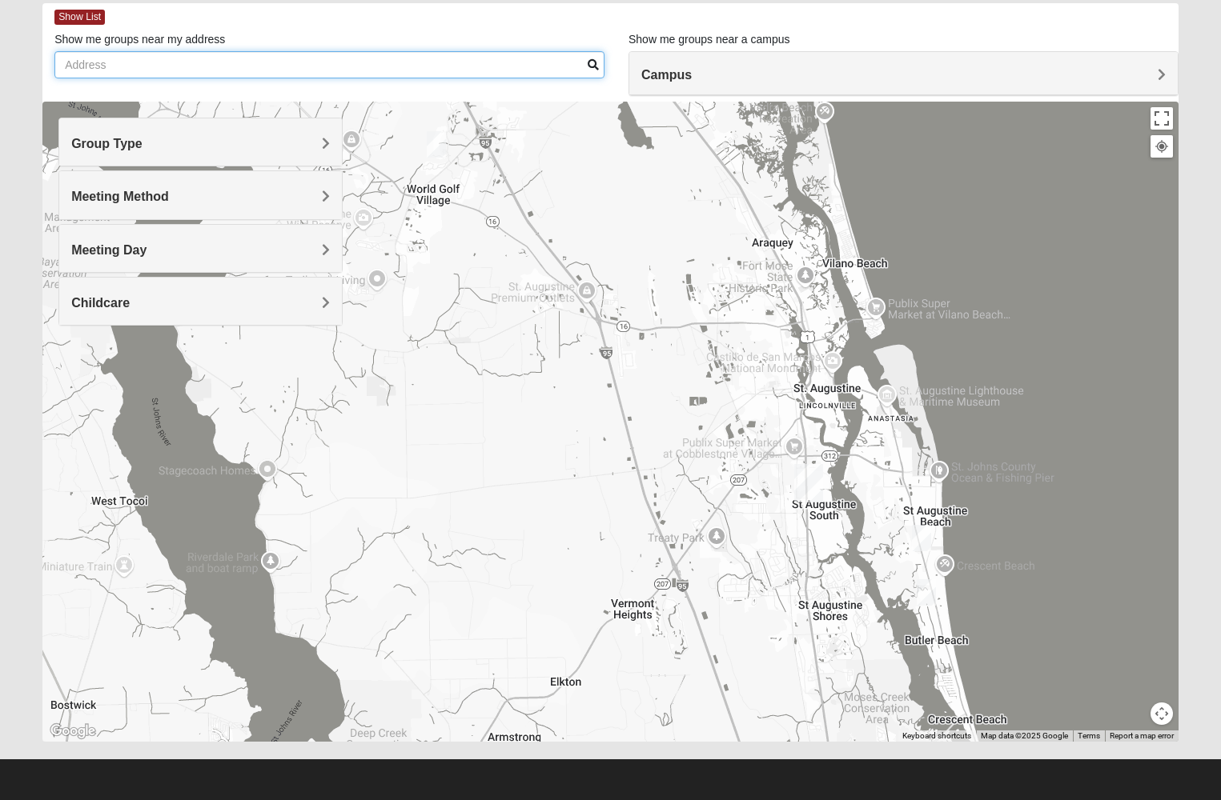
drag, startPoint x: 554, startPoint y: 476, endPoint x: 566, endPoint y: 6, distance: 470.0
click at [566, 6] on div "Show List Loading Groups Keywords Filter Additional Filters Campus Arlington Ba…" at bounding box center [610, 372] width 1136 height 739
click at [925, 589] on img "Mixed Tant 32080" at bounding box center [925, 592] width 19 height 26
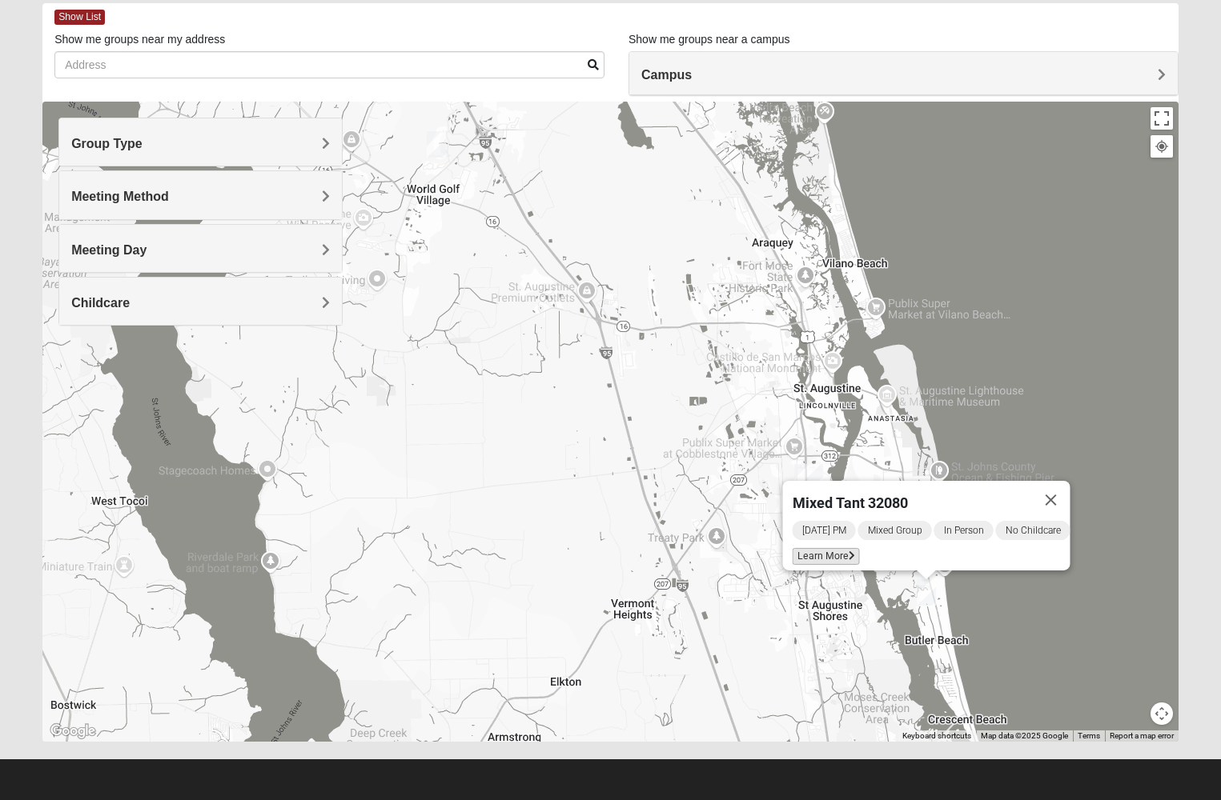
click at [792, 548] on span "Learn More" at bounding box center [825, 556] width 67 height 17
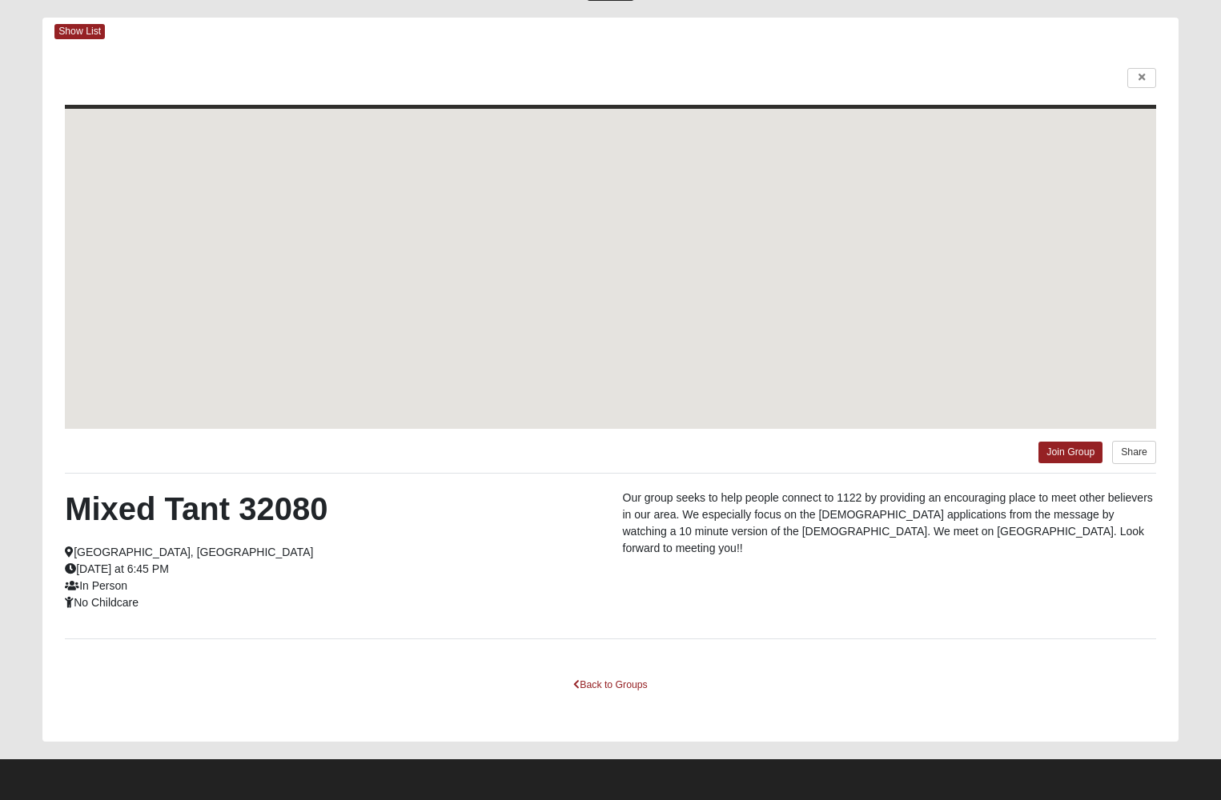
scroll to position [66, 0]
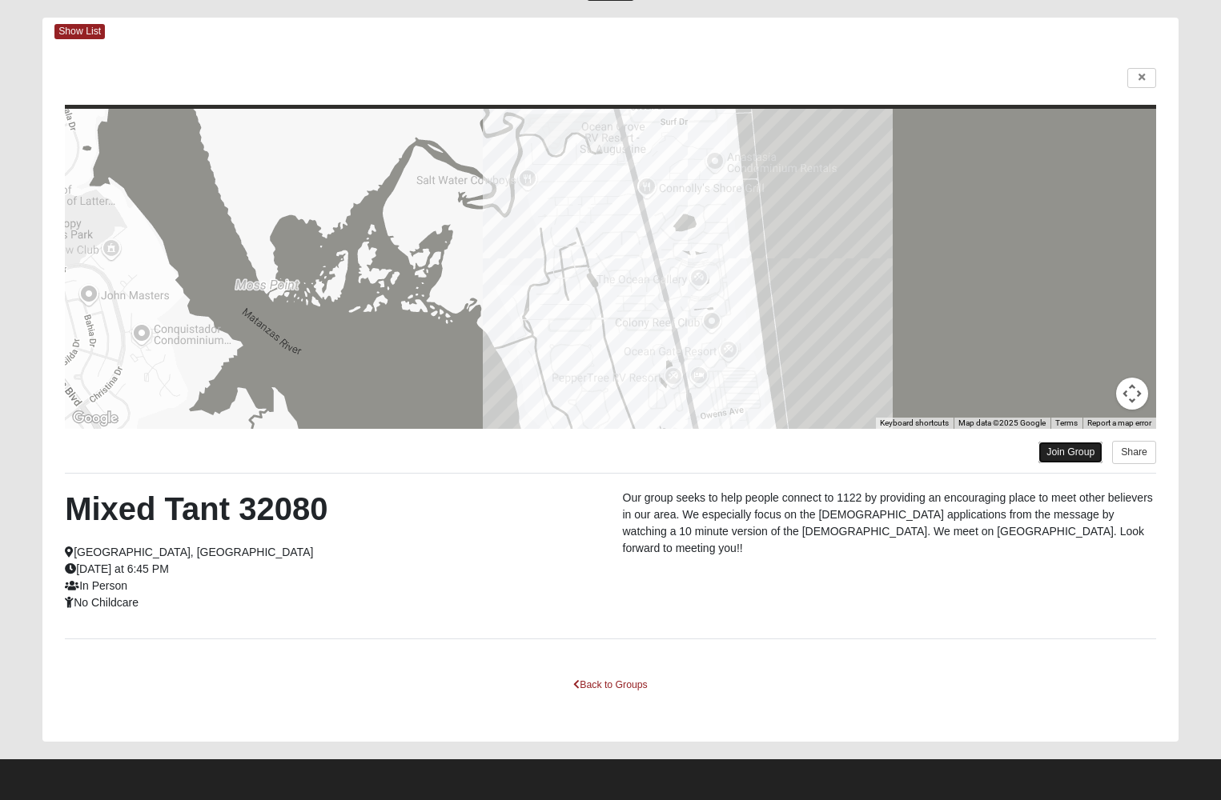
click at [1075, 452] on link "Join Group" at bounding box center [1070, 453] width 64 height 22
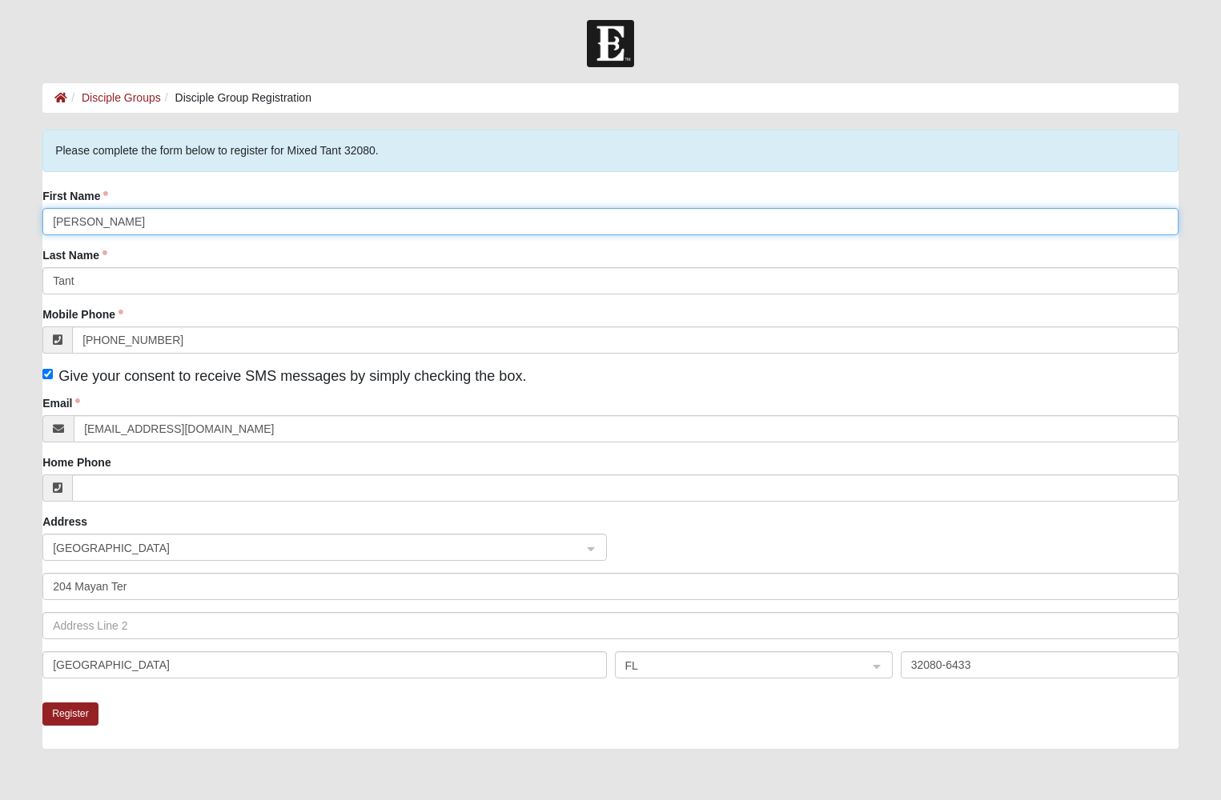
drag, startPoint x: 111, startPoint y: 215, endPoint x: 17, endPoint y: 220, distance: 94.6
click at [17, 220] on form "Hello [PERSON_NAME] My Account Log Out Disciple Group Registration Disciple Gro…" at bounding box center [610, 494] width 1221 height 948
type input "b"
type input "Barb"
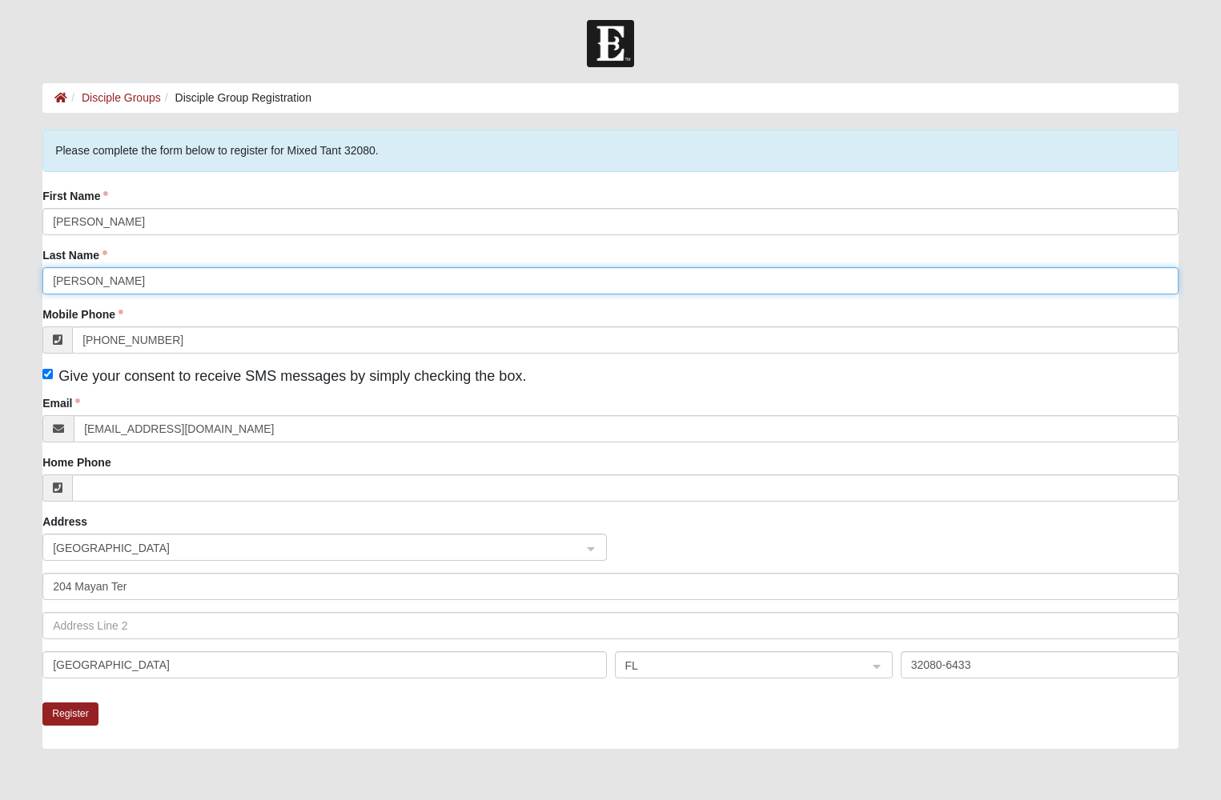
type input "Kearney"
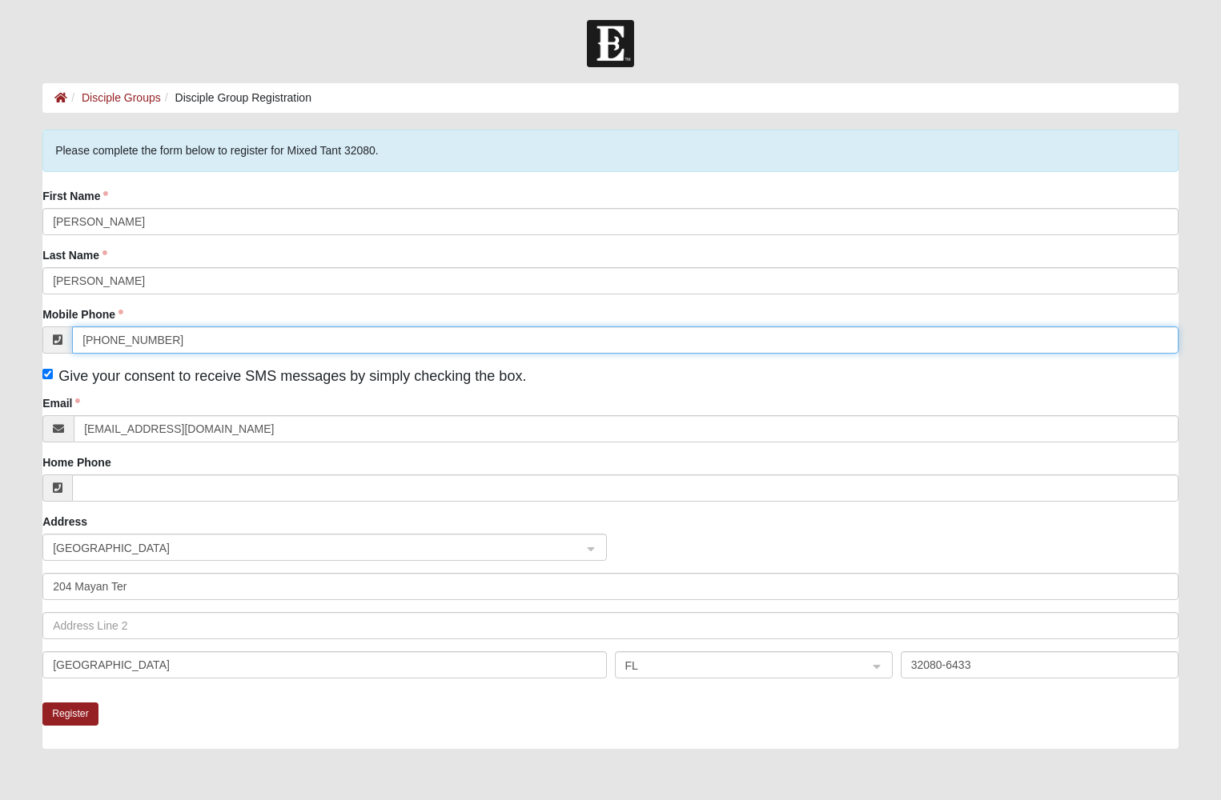
drag, startPoint x: 163, startPoint y: 338, endPoint x: 76, endPoint y: 336, distance: 87.3
click at [76, 336] on input "(410) 212-7935" at bounding box center [625, 340] width 1106 height 27
type input "(904) 377-7217"
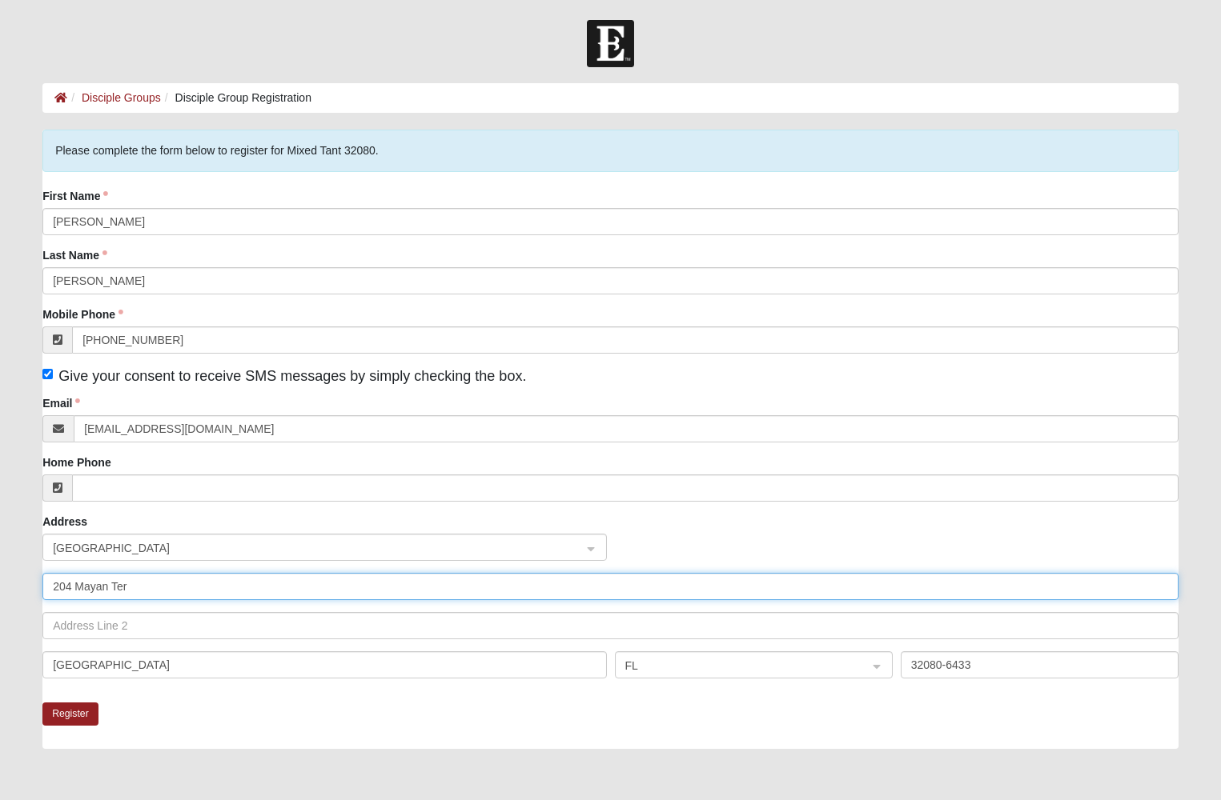
drag, startPoint x: 139, startPoint y: 589, endPoint x: 46, endPoint y: 581, distance: 93.2
click at [46, 581] on input "204 Mayan Ter" at bounding box center [610, 586] width 1136 height 27
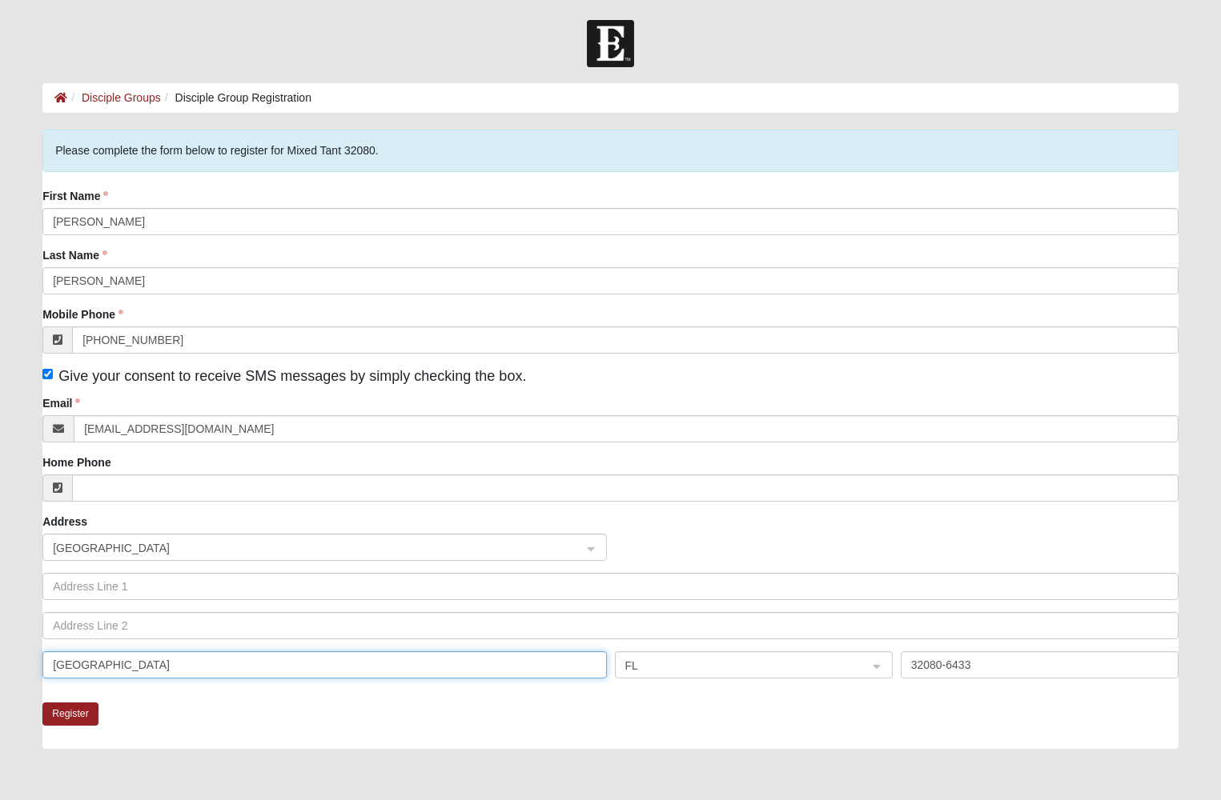
drag, startPoint x: 150, startPoint y: 668, endPoint x: 26, endPoint y: 667, distance: 124.1
click at [26, 667] on form "Hello Kendall My Account Log Out Disciple Group Registration Disciple Groups Di…" at bounding box center [610, 494] width 1221 height 948
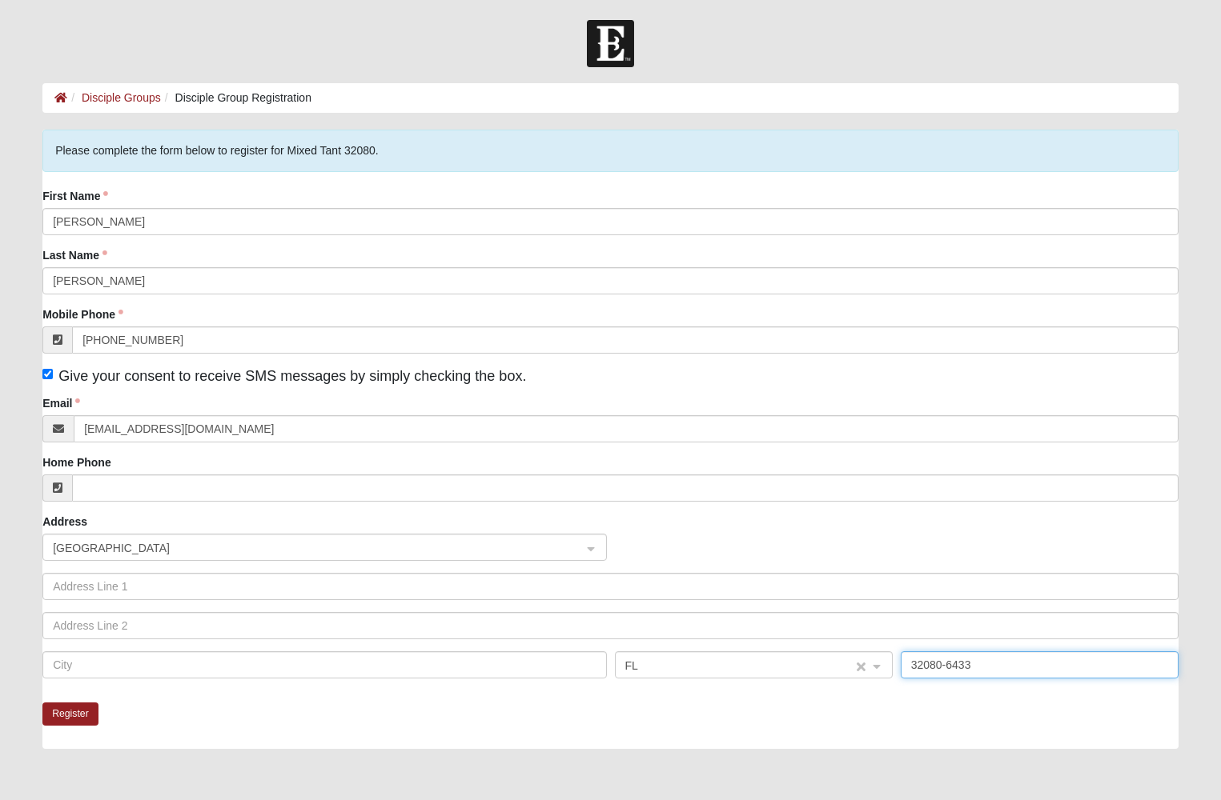
drag, startPoint x: 974, startPoint y: 665, endPoint x: 889, endPoint y: 660, distance: 85.0
click at [889, 660] on div "FL 32080-6433" at bounding box center [610, 671] width 1144 height 39
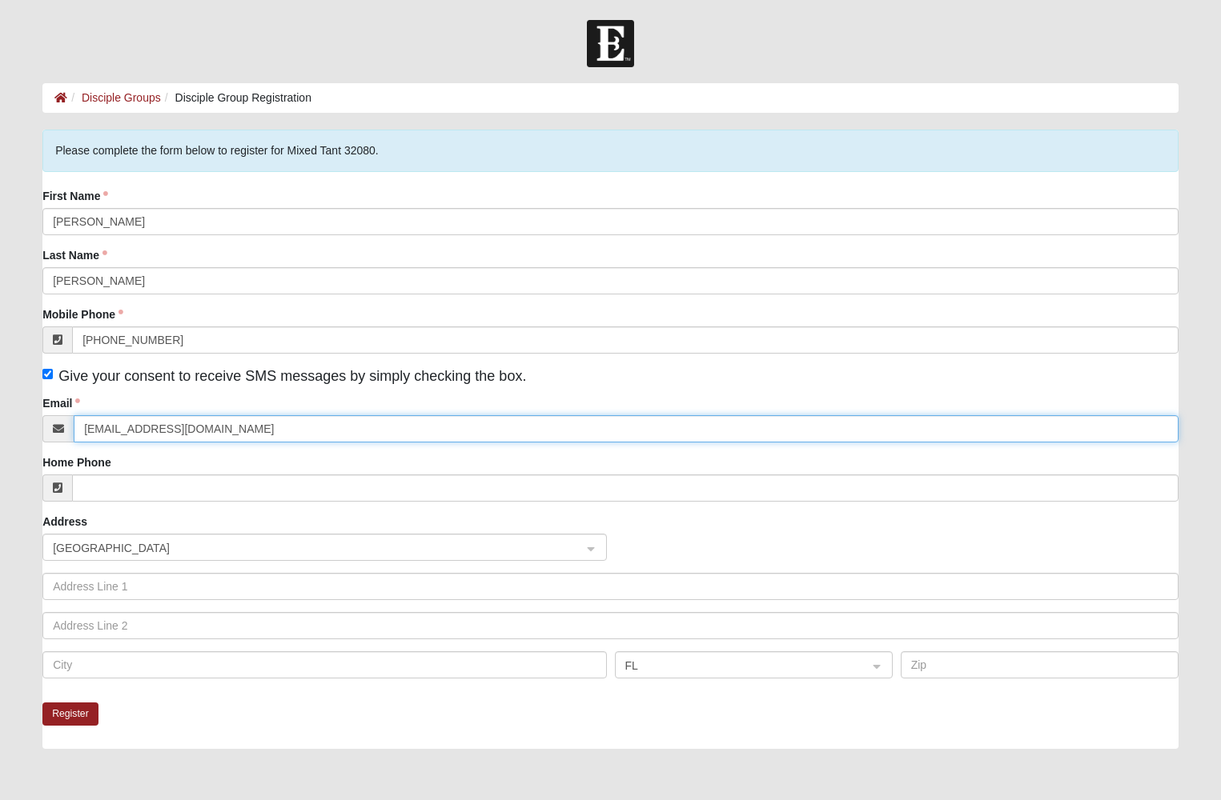
drag, startPoint x: 215, startPoint y: 425, endPoint x: 49, endPoint y: 421, distance: 165.7
click at [49, 421] on div "ktant@idatamedical.com" at bounding box center [610, 428] width 1136 height 27
type input "barb.kearney@gmail.com"
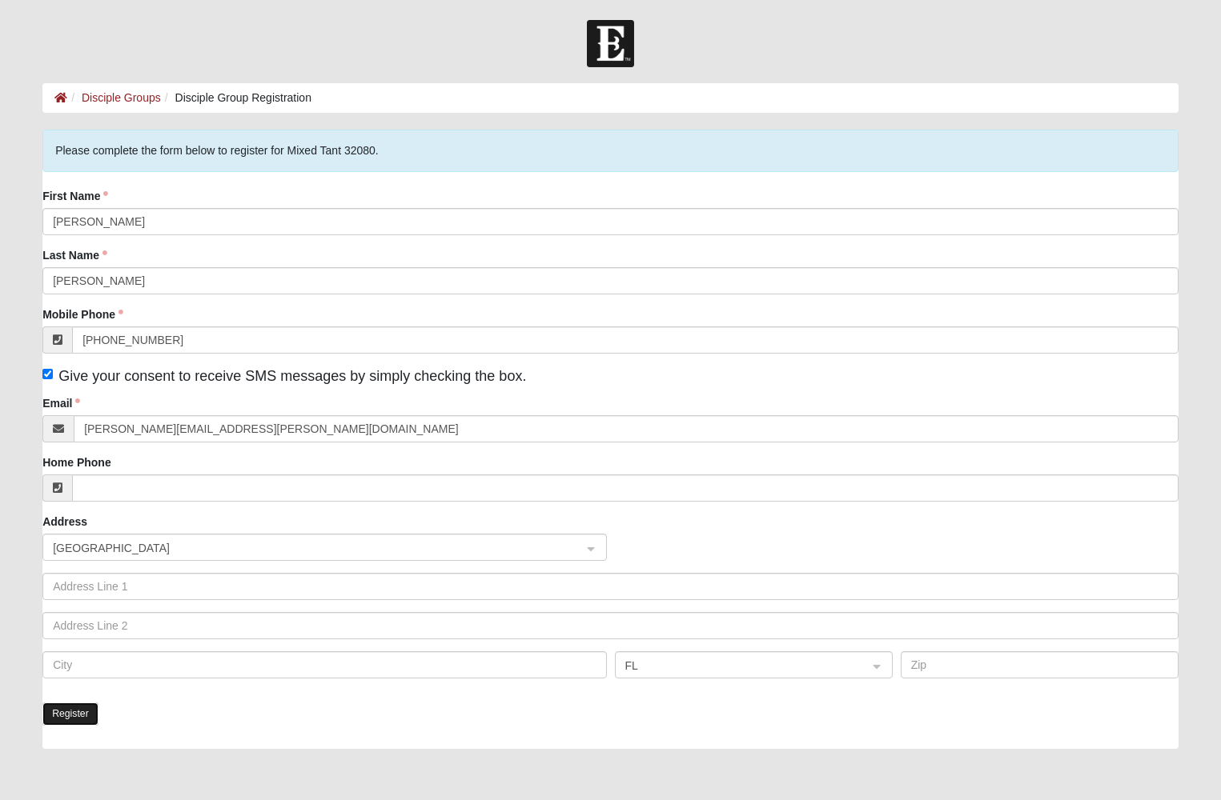
click at [67, 715] on button "Register" at bounding box center [70, 714] width 56 height 23
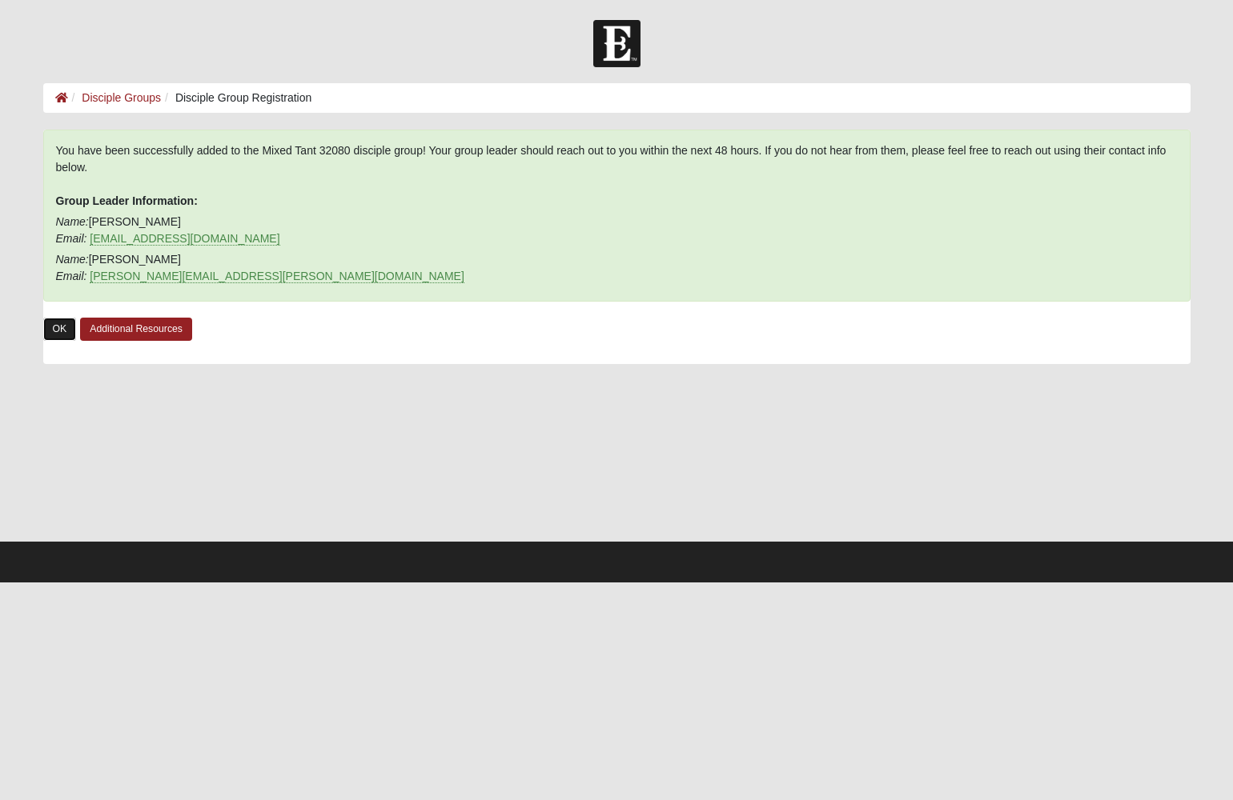
click at [54, 327] on link "OK" at bounding box center [60, 329] width 34 height 23
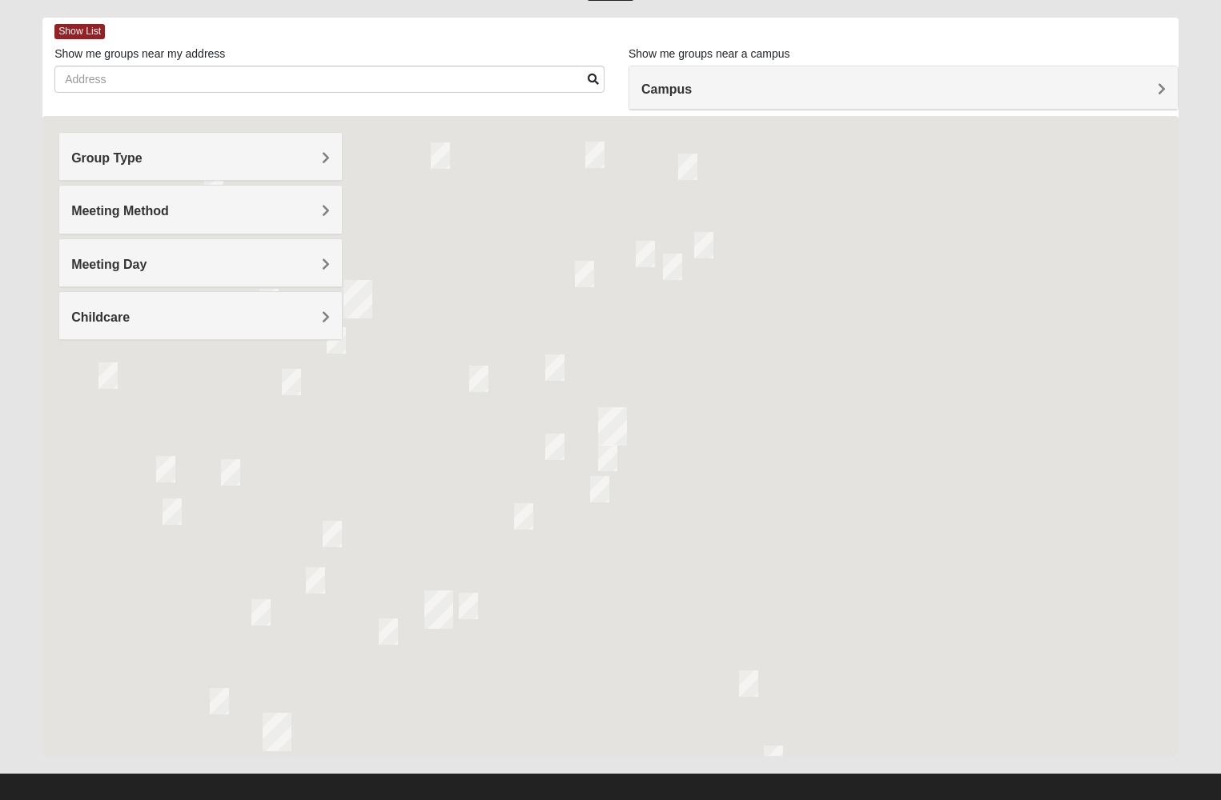
scroll to position [66, 0]
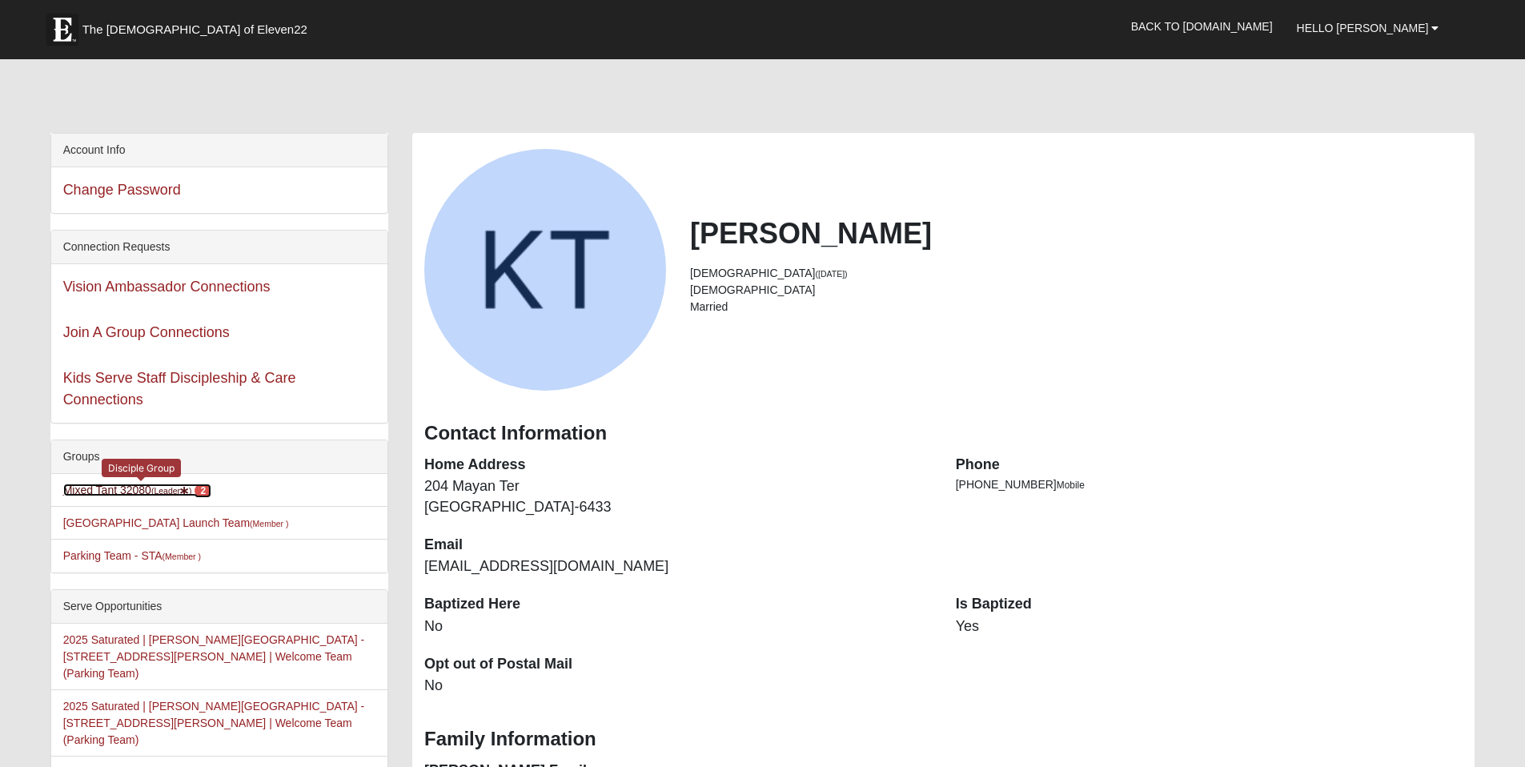
click at [133, 490] on link "Mixed Tant 32080 (Leader ) 2" at bounding box center [137, 489] width 149 height 13
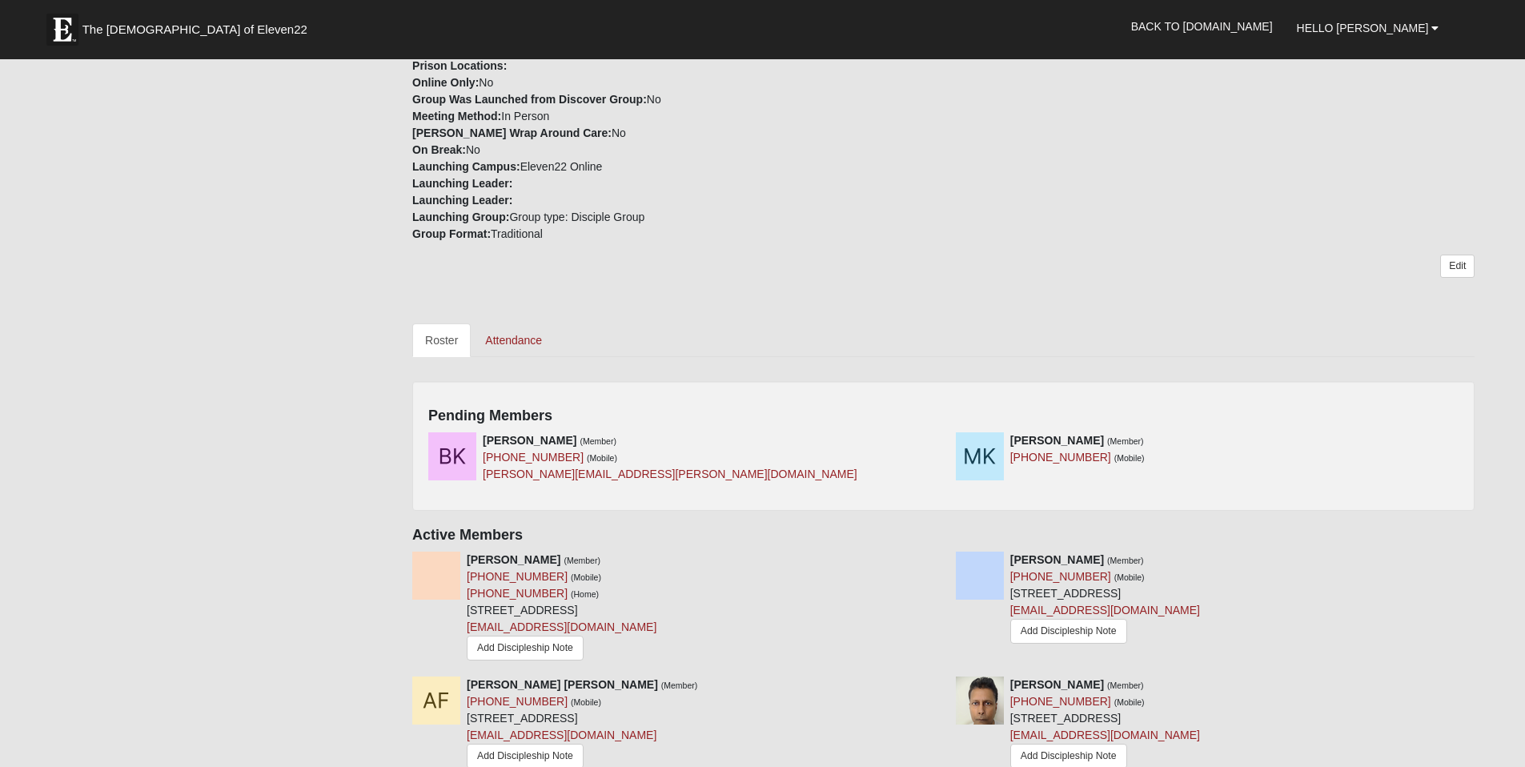
scroll to position [503, 0]
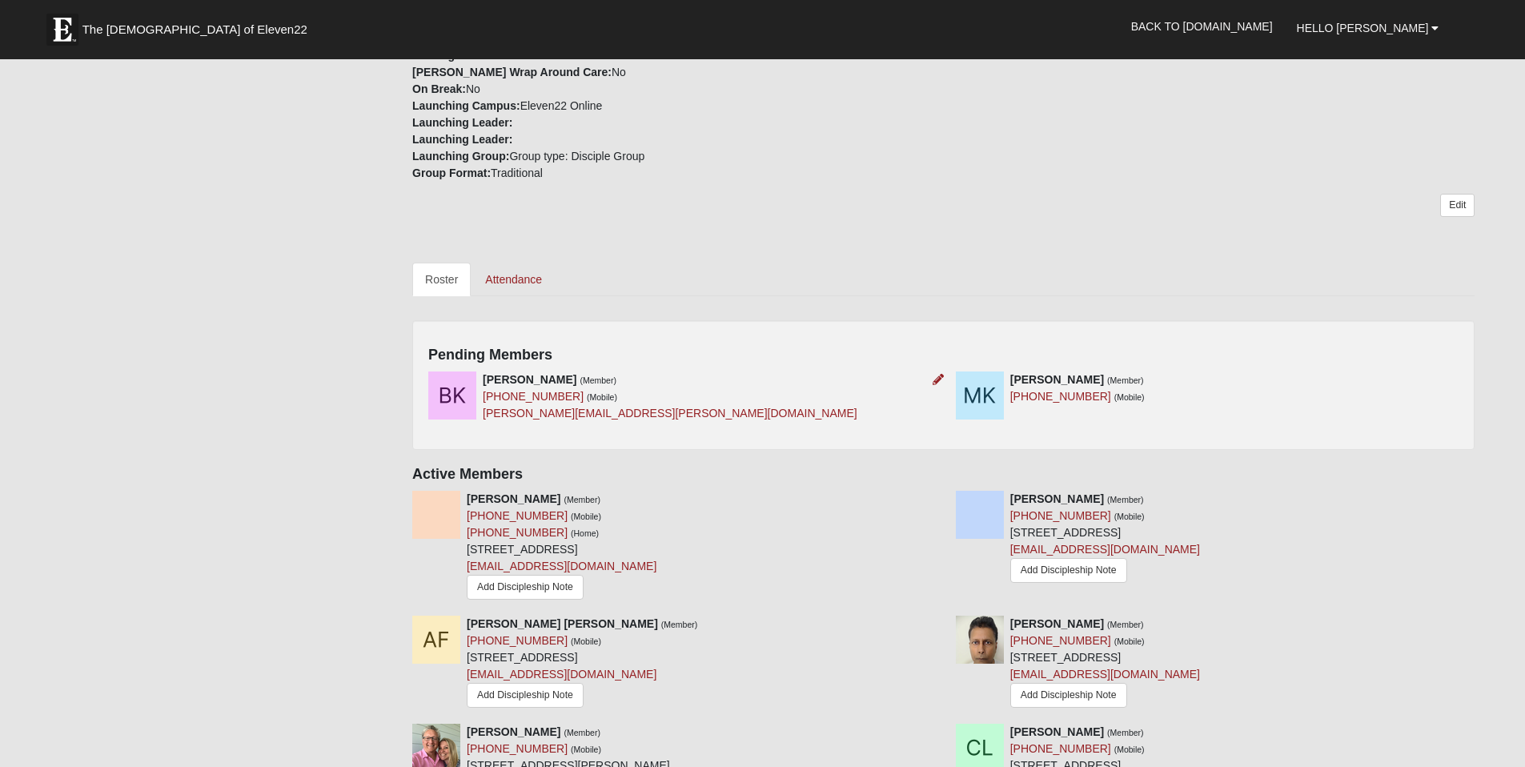
click at [531, 388] on div "[PERSON_NAME] (Member) [PHONE_NUMBER] (Mobile) [PERSON_NAME][EMAIL_ADDRESS][PER…" at bounding box center [670, 396] width 375 height 50
click at [937, 379] on icon at bounding box center [937, 379] width 11 height 11
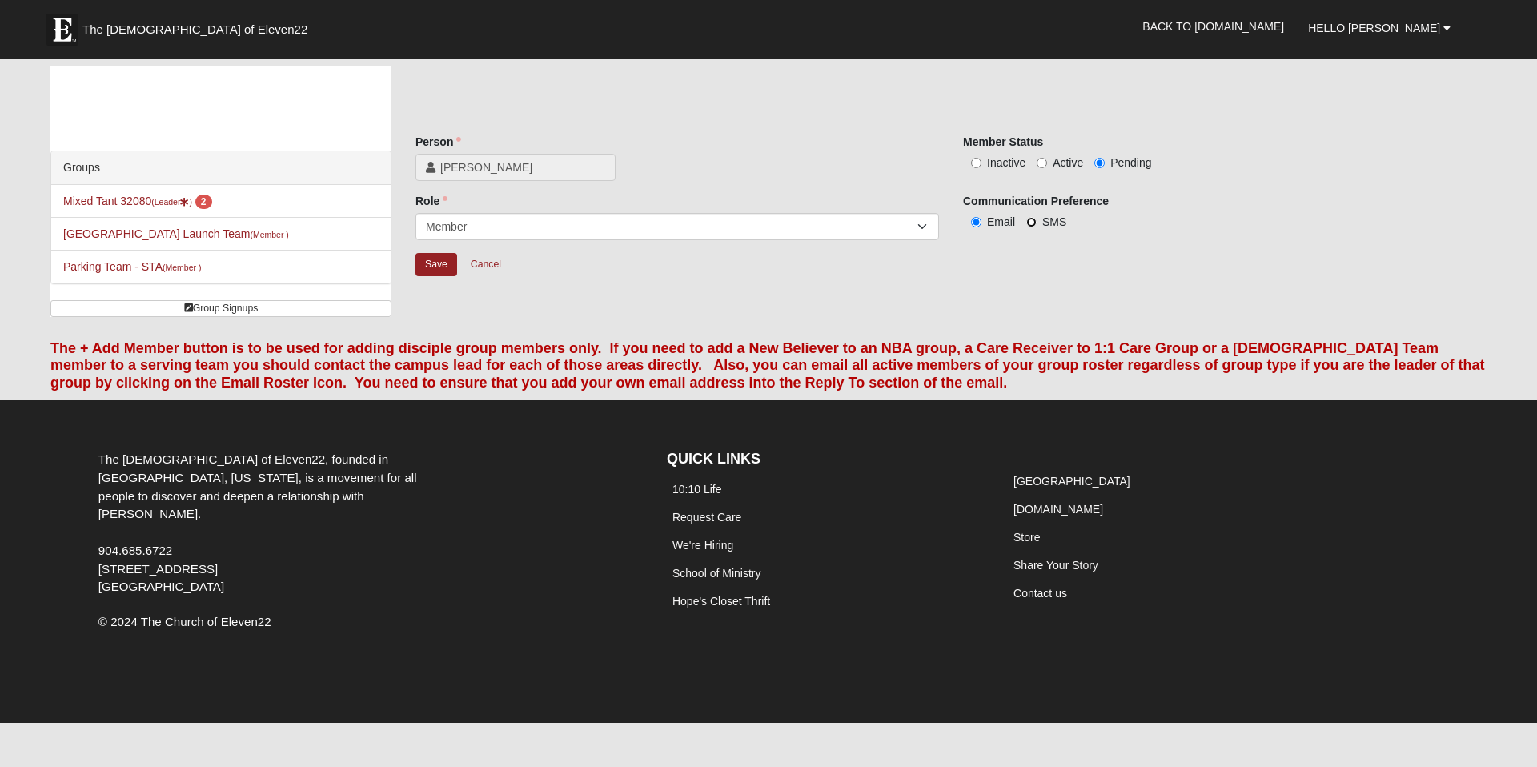
click at [1033, 219] on input "SMS" at bounding box center [1031, 222] width 10 height 10
radio input "true"
click at [1046, 162] on input "Active" at bounding box center [1042, 163] width 10 height 10
radio input "true"
click at [439, 268] on input "Save" at bounding box center [436, 264] width 42 height 23
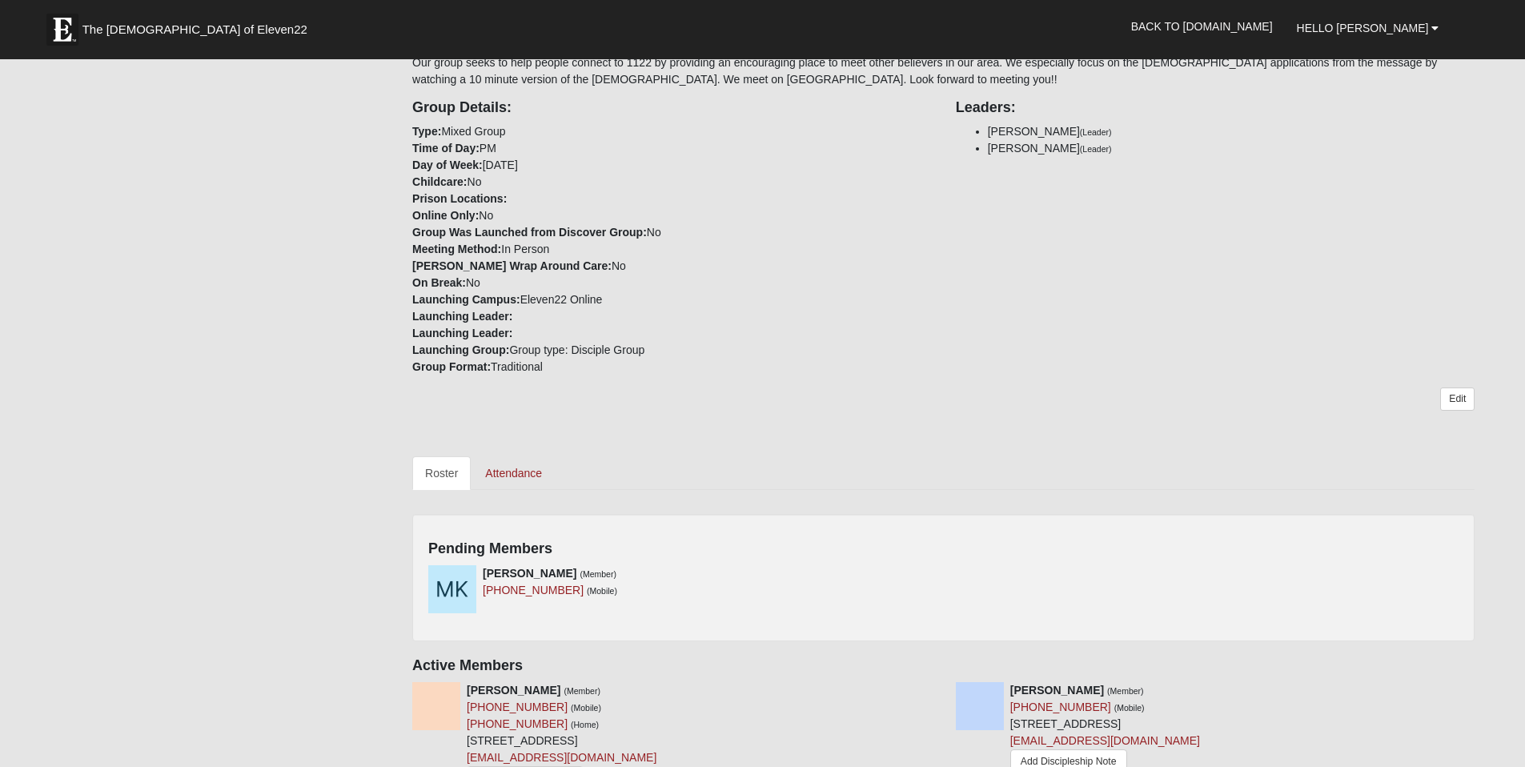
scroll to position [319, 0]
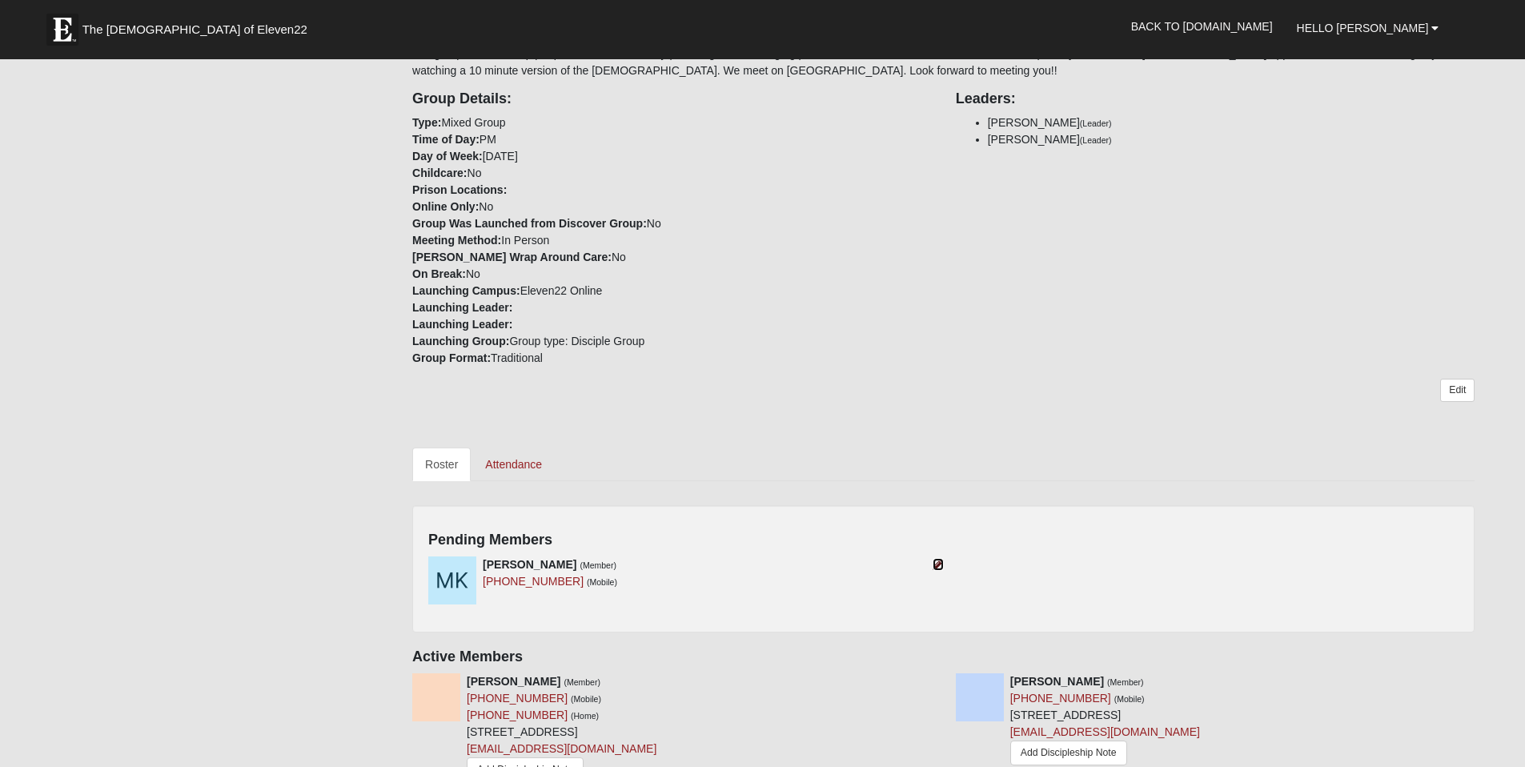
click at [937, 562] on icon at bounding box center [937, 564] width 11 height 11
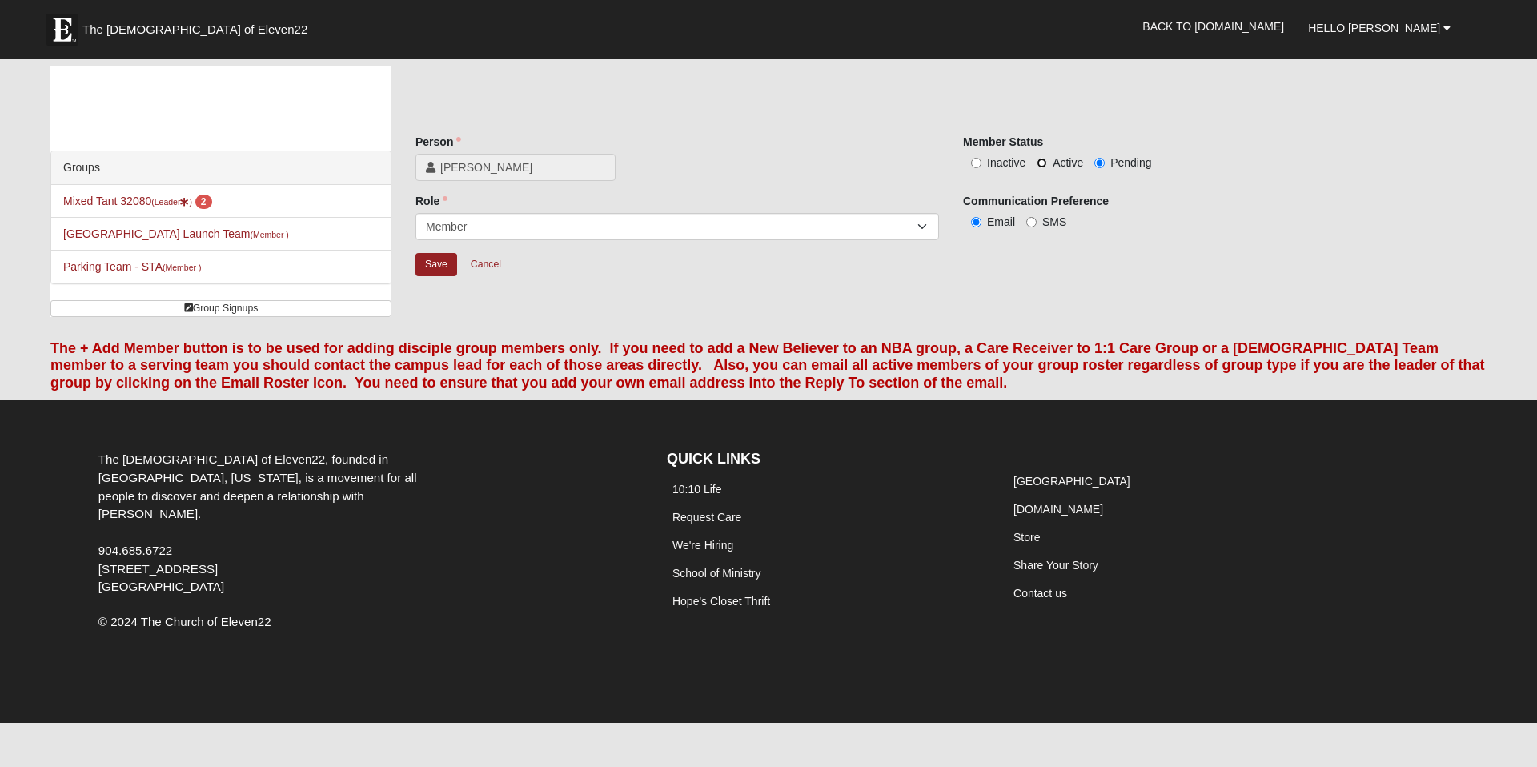
click at [1041, 162] on input "Active" at bounding box center [1042, 163] width 10 height 10
radio input "true"
click at [430, 264] on input "Save" at bounding box center [436, 264] width 42 height 23
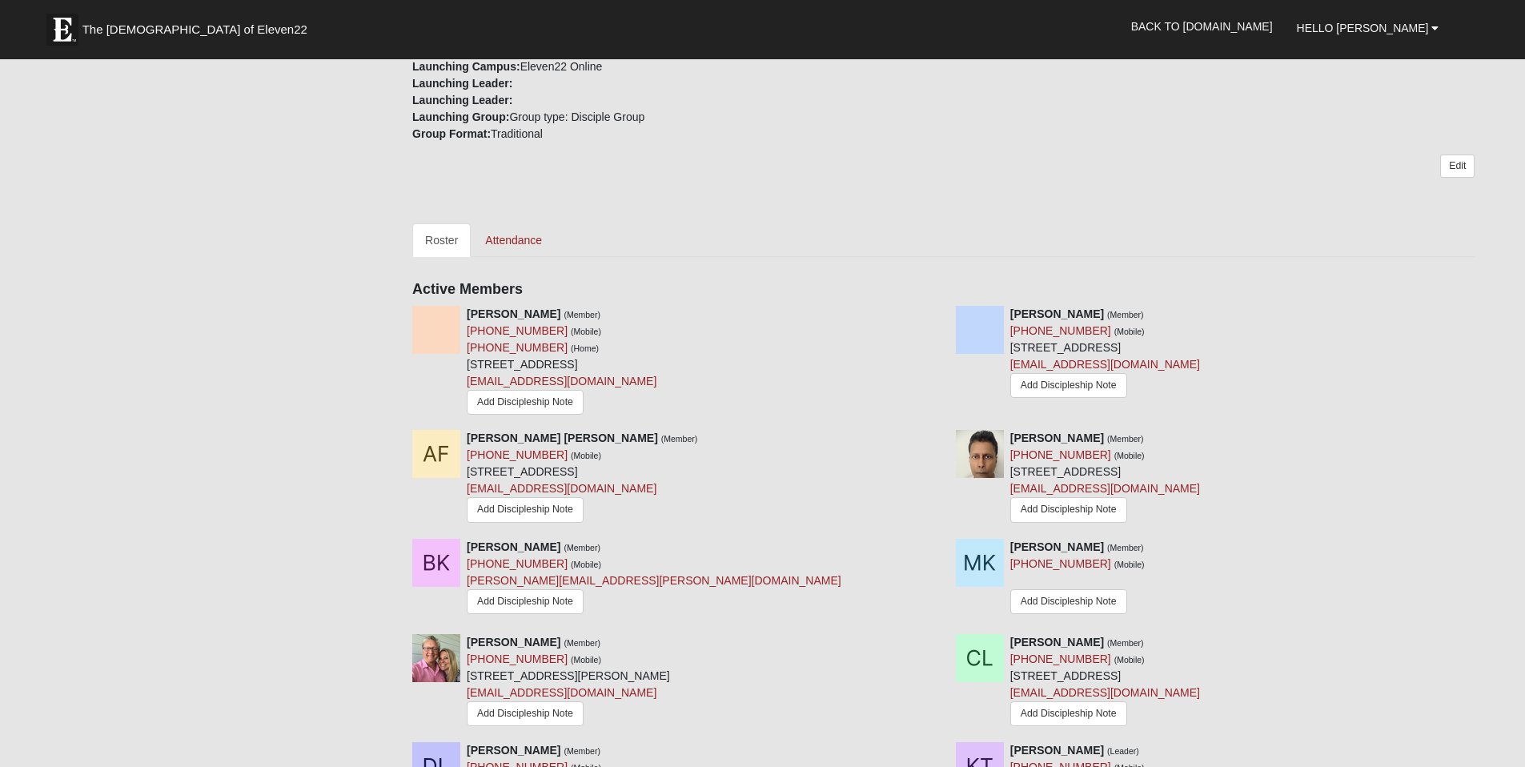
scroll to position [535, 0]
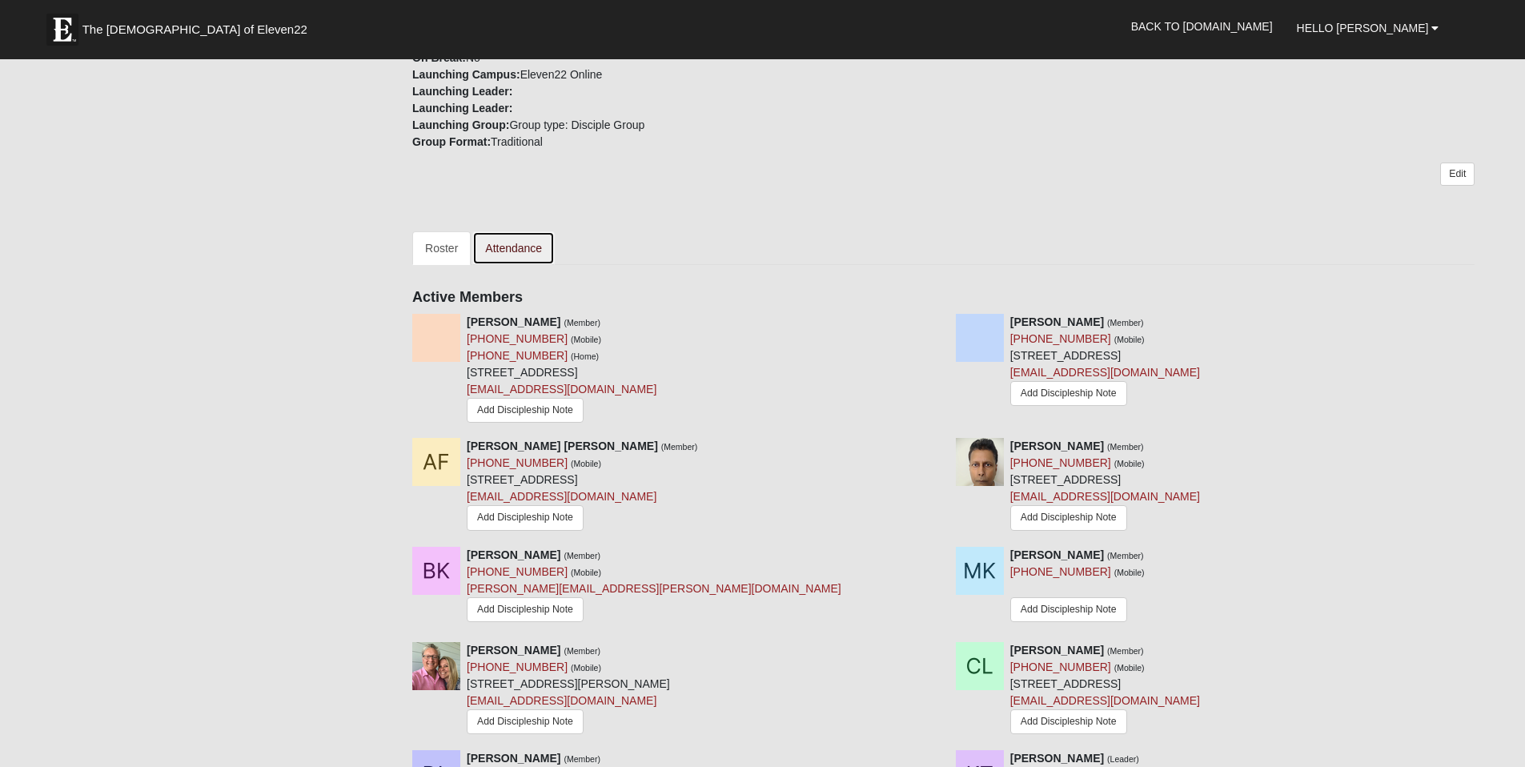
click at [518, 247] on link "Attendance" at bounding box center [513, 248] width 82 height 34
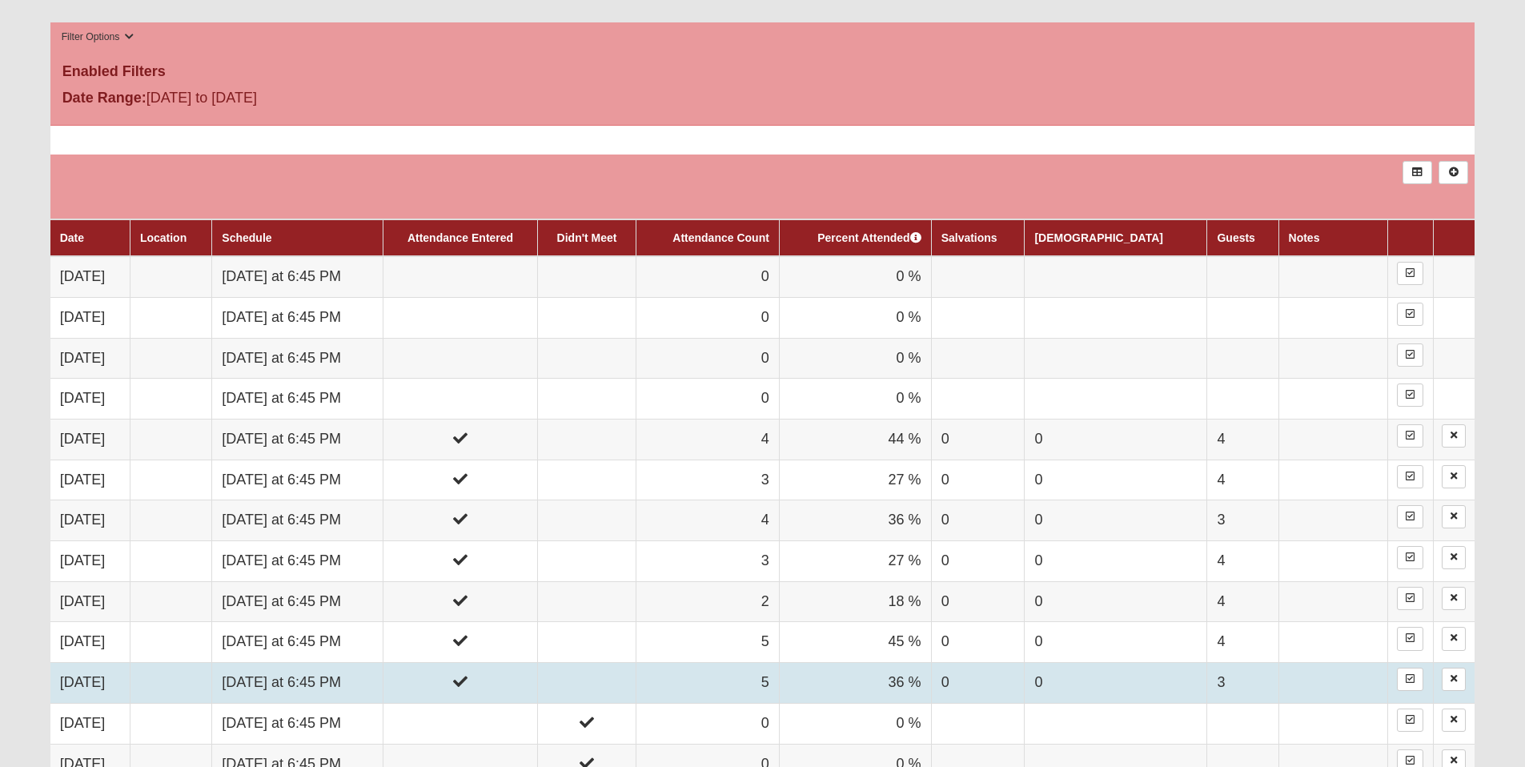
scroll to position [816, 0]
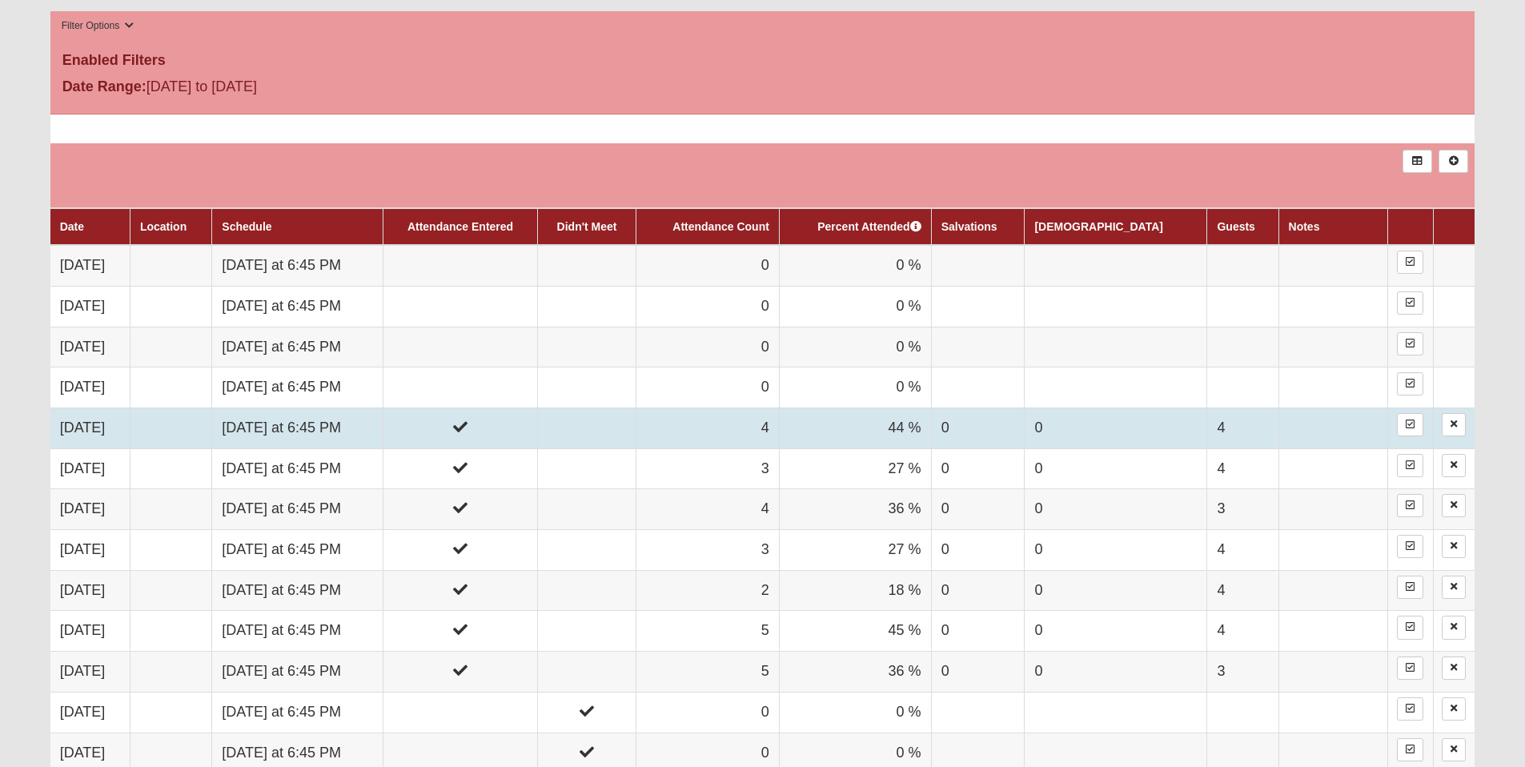
click at [339, 427] on td "Wednesday at 6:45 PM" at bounding box center [297, 427] width 171 height 41
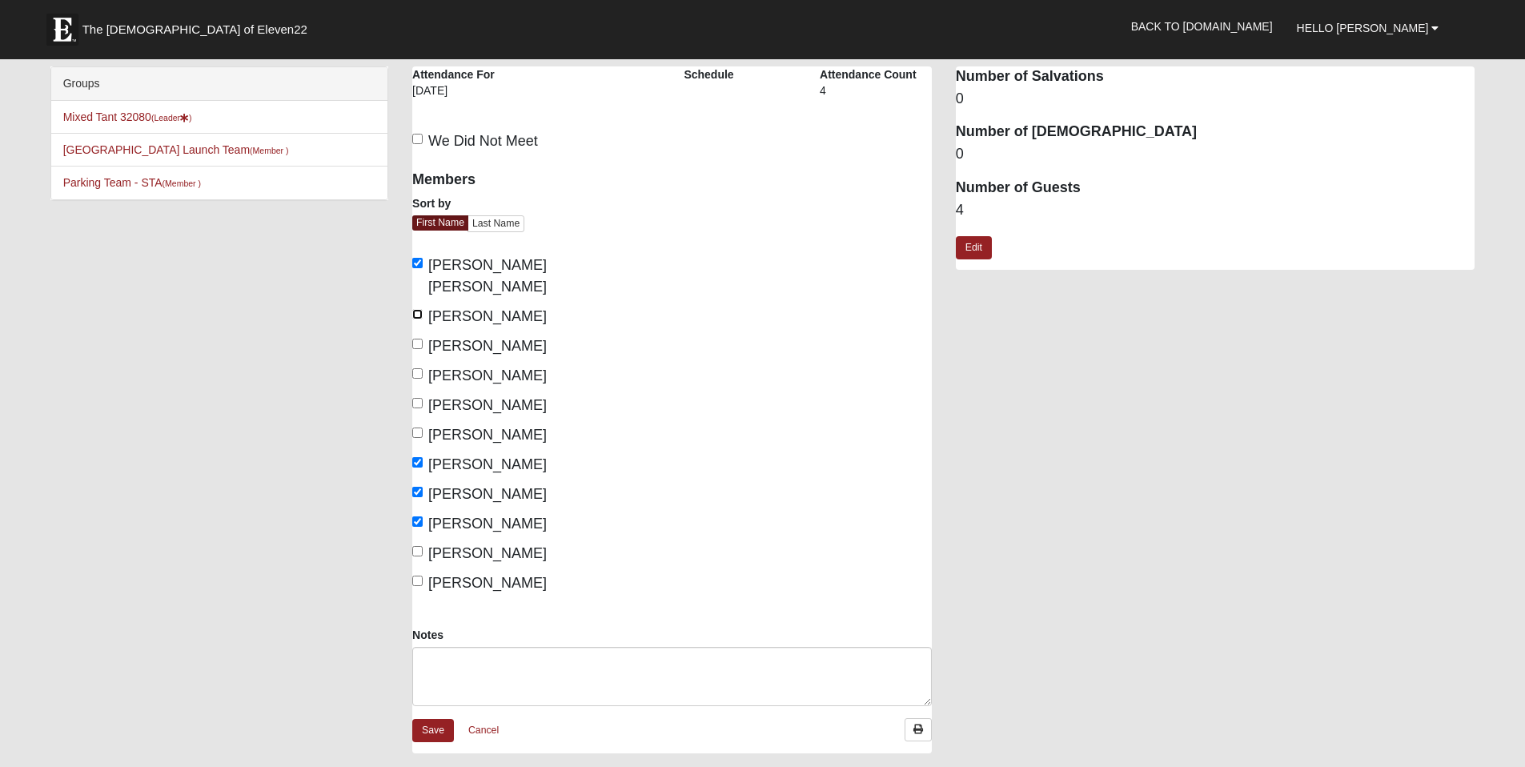
click at [417, 309] on input "[PERSON_NAME]" at bounding box center [417, 314] width 10 height 10
checkbox input "true"
click at [418, 546] on input "[PERSON_NAME]" at bounding box center [417, 551] width 10 height 10
checkbox input "true"
click at [972, 247] on link "Edit" at bounding box center [974, 247] width 36 height 23
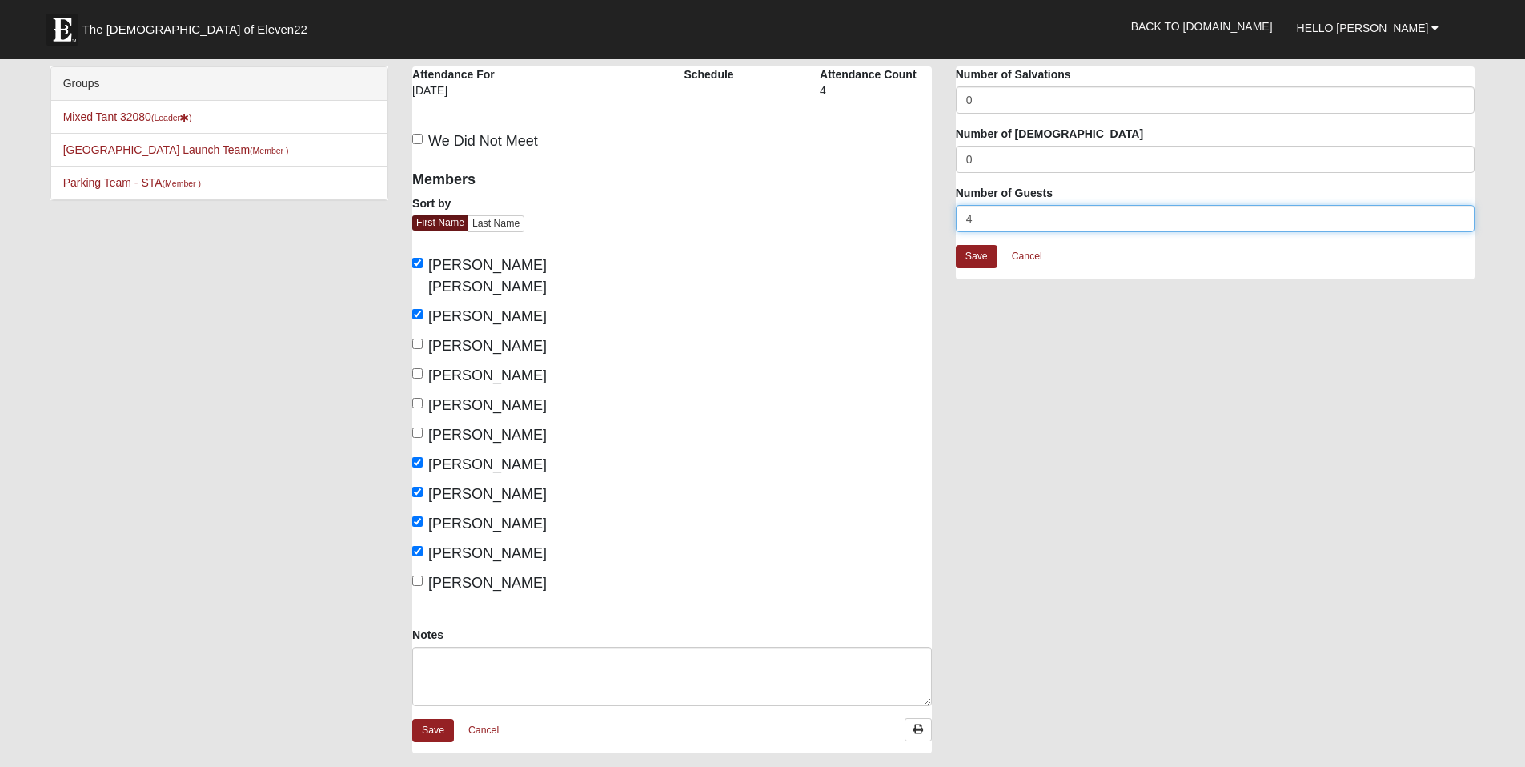
drag, startPoint x: 983, startPoint y: 221, endPoint x: 932, endPoint y: 223, distance: 50.5
click at [932, 223] on div "Mixed Tant 32080 Attendance Attendance For [DATE] Schedule Attendance Count 4" at bounding box center [943, 417] width 1086 height 703
type input "2"
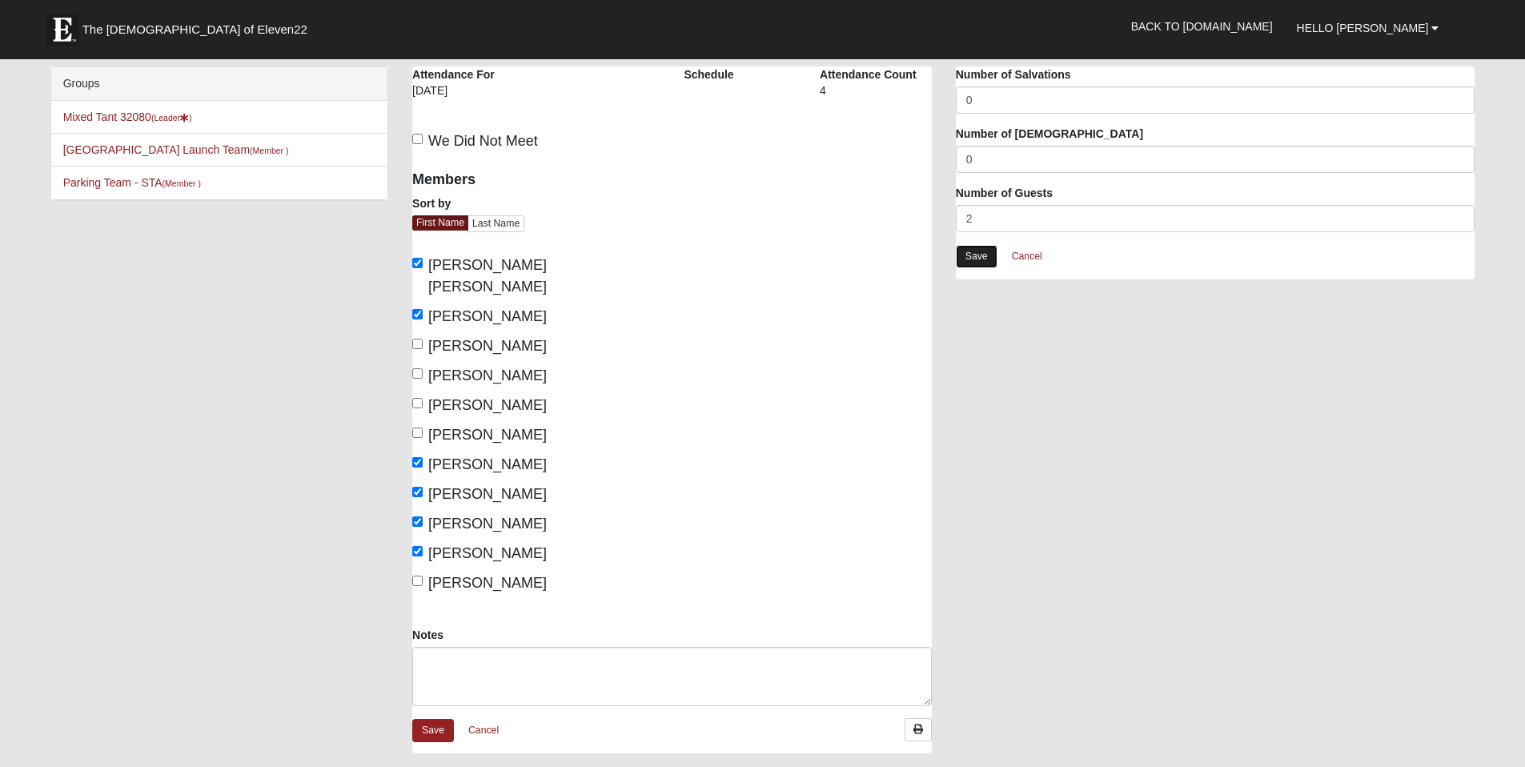
click at [977, 257] on link "Save" at bounding box center [977, 256] width 42 height 23
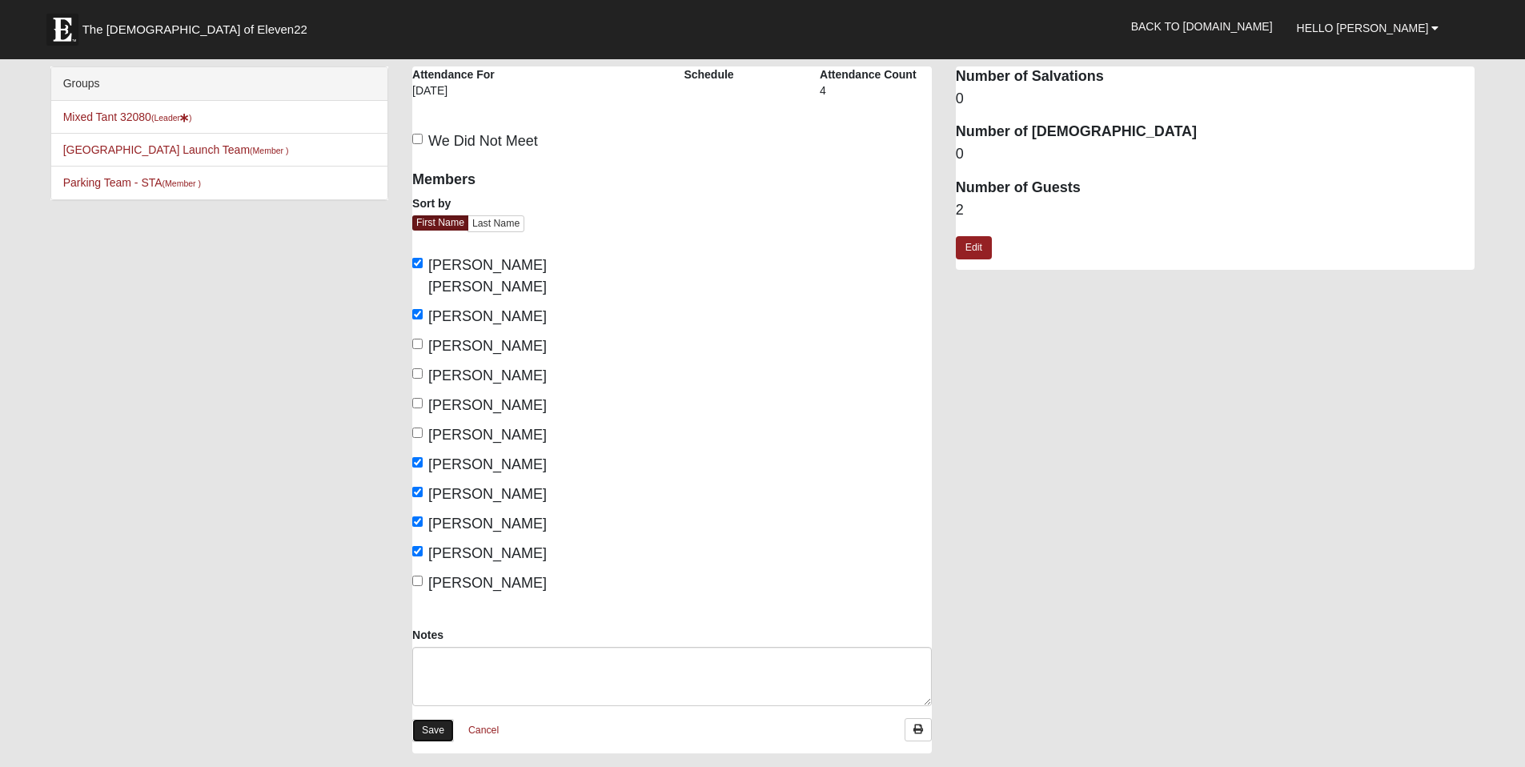
click at [433, 719] on link "Save" at bounding box center [433, 730] width 42 height 23
